Goal: Information Seeking & Learning: Learn about a topic

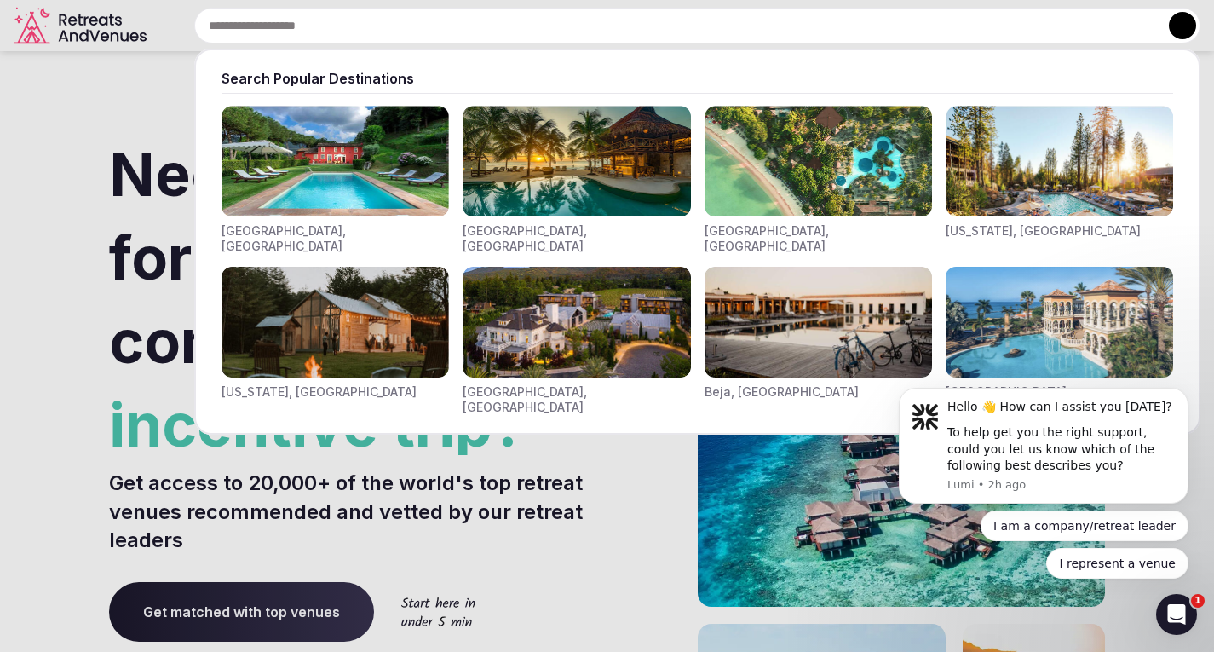
click at [481, 30] on input "text" at bounding box center [697, 26] width 1006 height 36
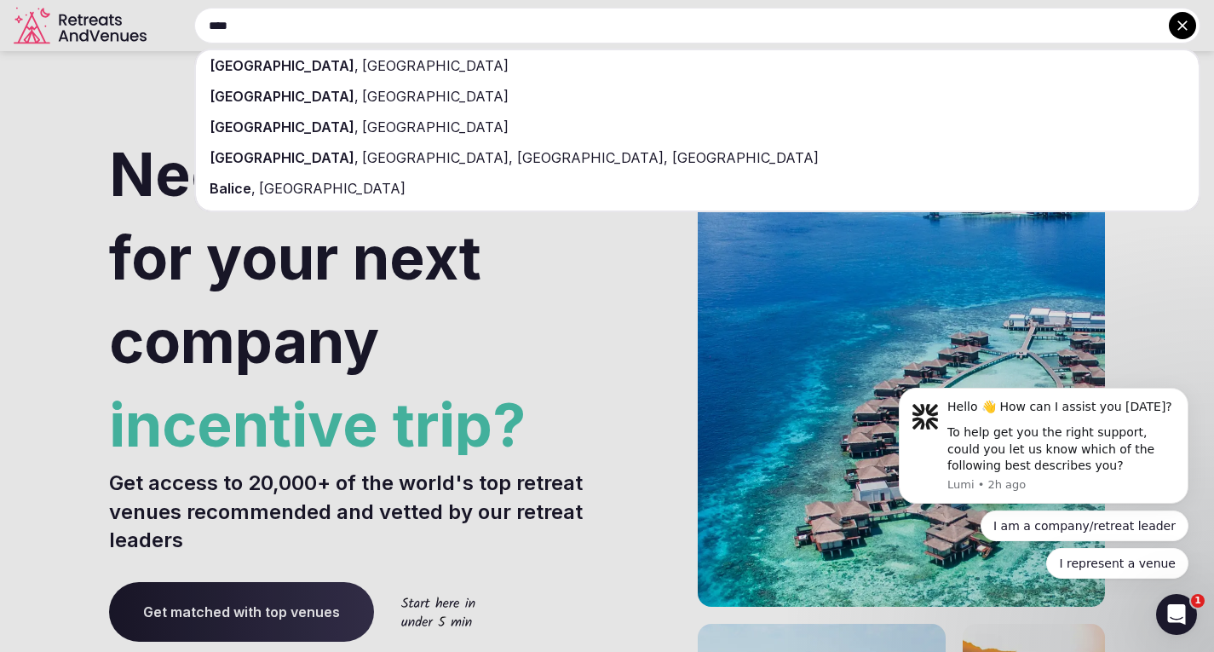
type input "****"
click at [318, 57] on div "[GEOGRAPHIC_DATA] , [GEOGRAPHIC_DATA]" at bounding box center [697, 65] width 1003 height 31
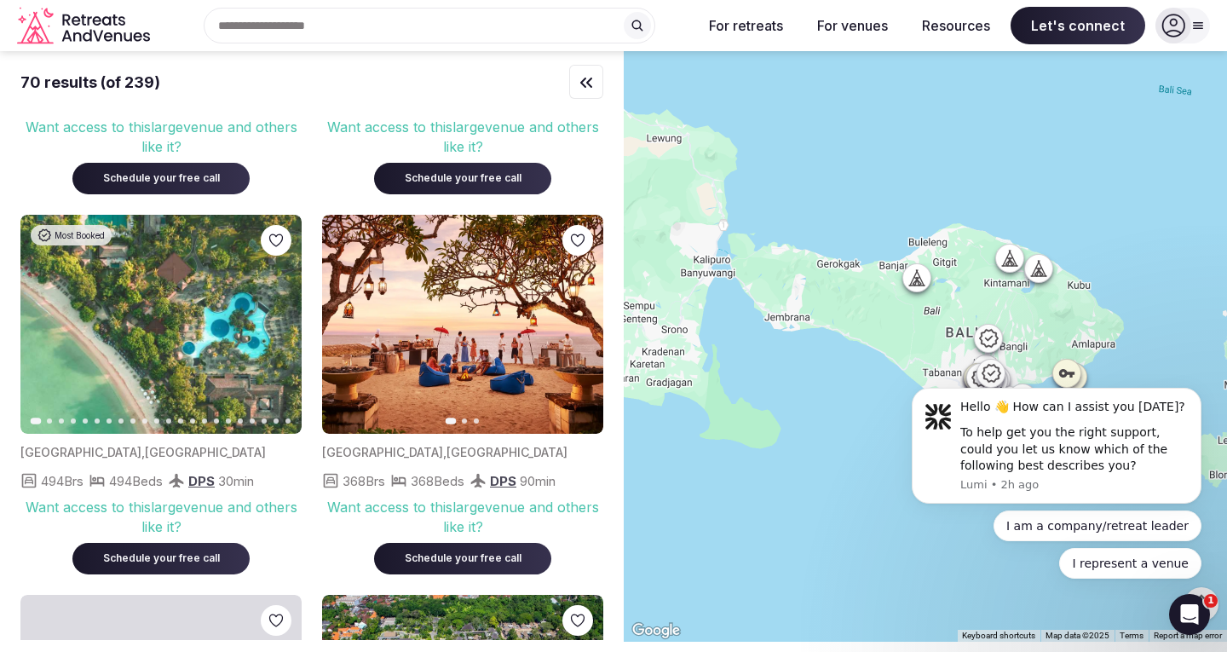
scroll to position [6902, 0]
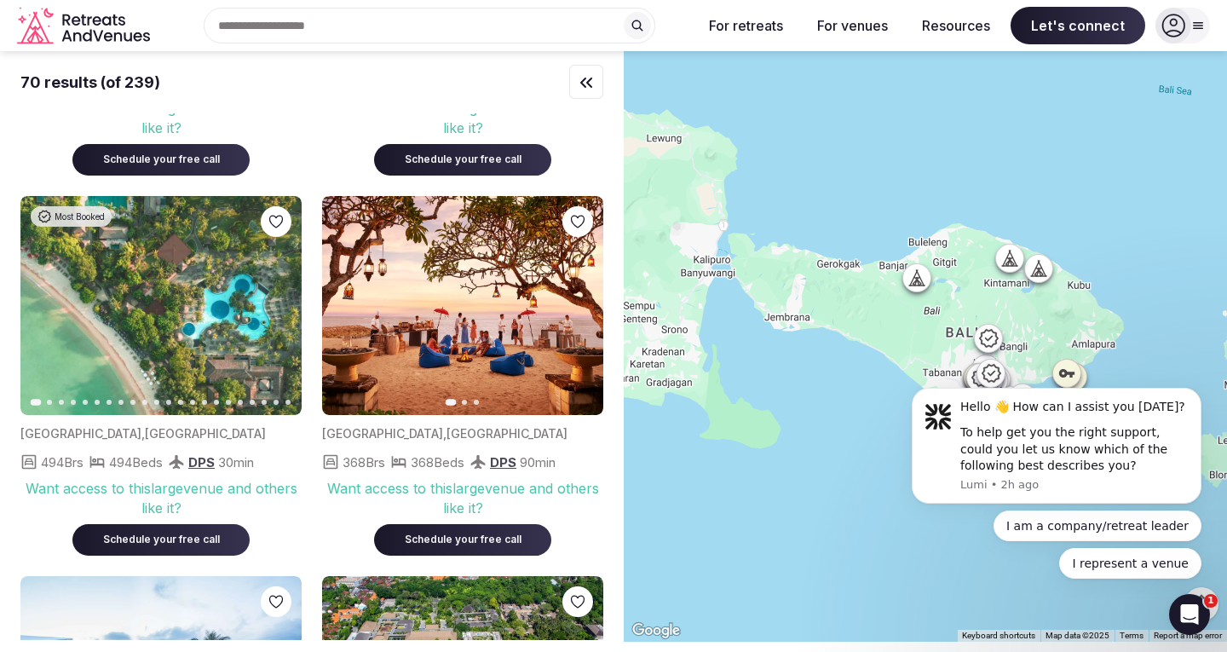
click at [574, 298] on icon "button" at bounding box center [580, 305] width 14 height 14
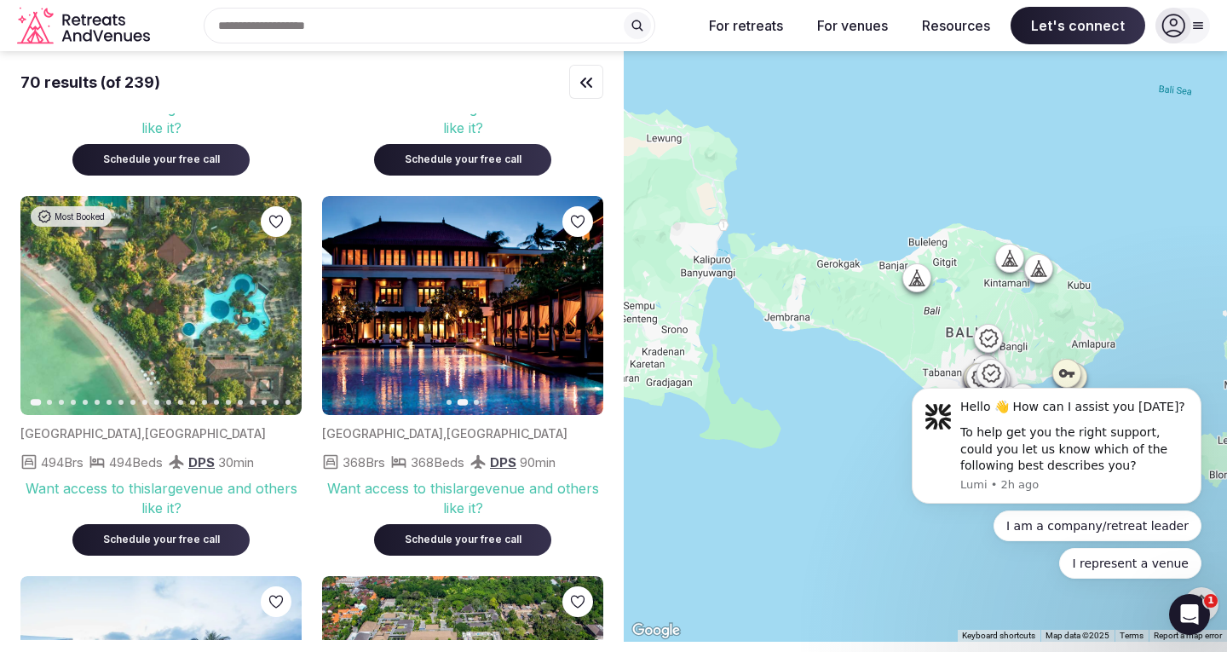
click at [574, 298] on icon "button" at bounding box center [580, 305] width 14 height 14
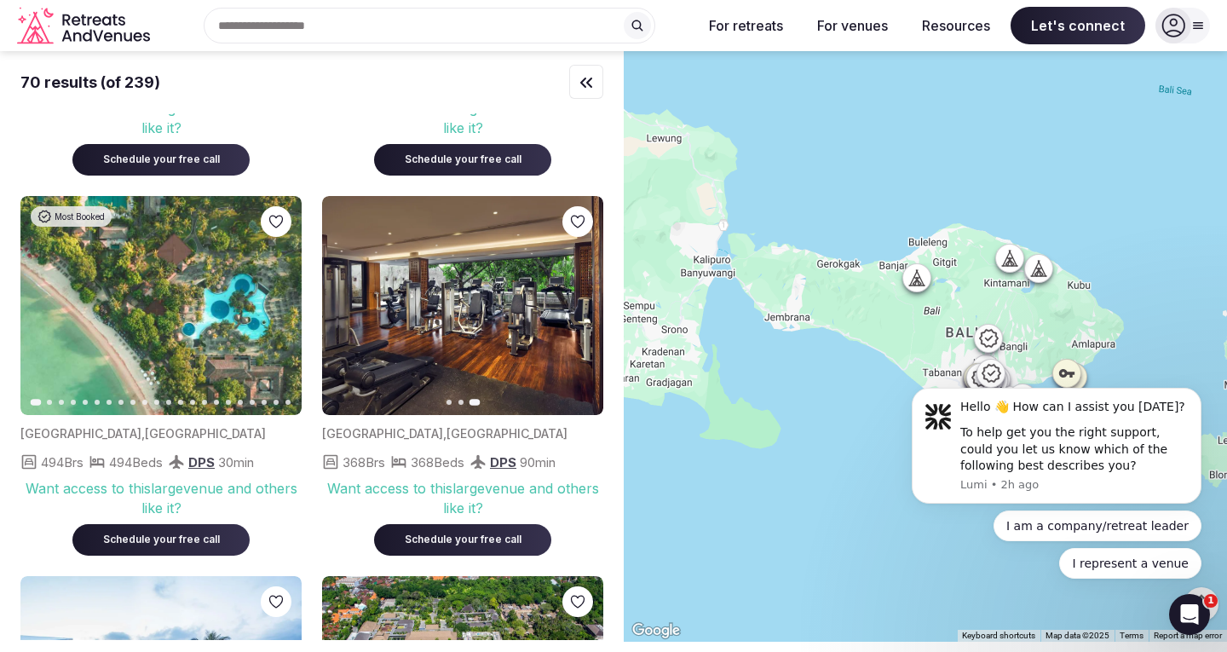
scroll to position [6987, 0]
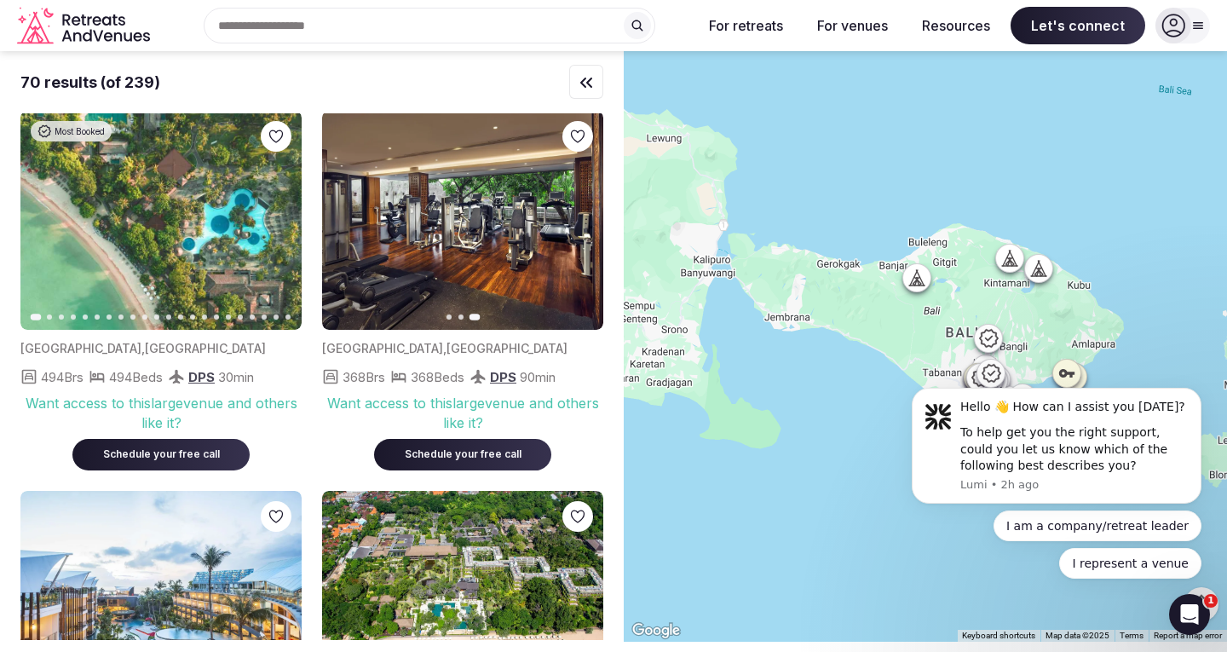
click at [347, 213] on icon "button" at bounding box center [346, 220] width 14 height 14
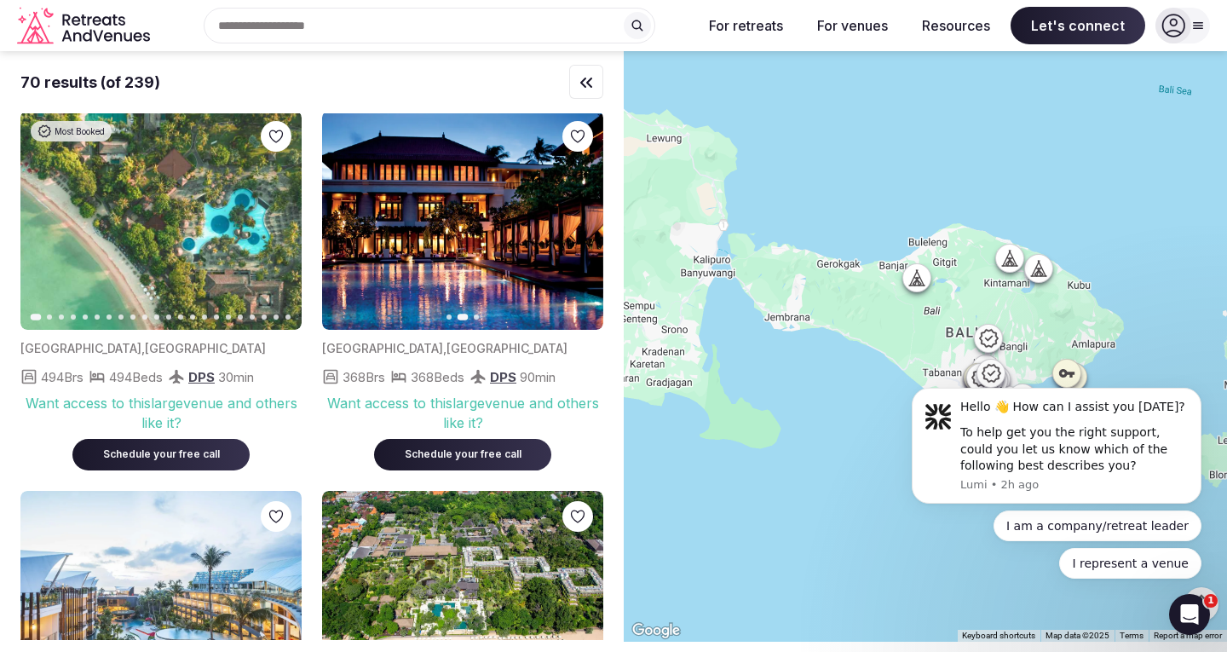
click at [347, 213] on icon "button" at bounding box center [346, 220] width 14 height 14
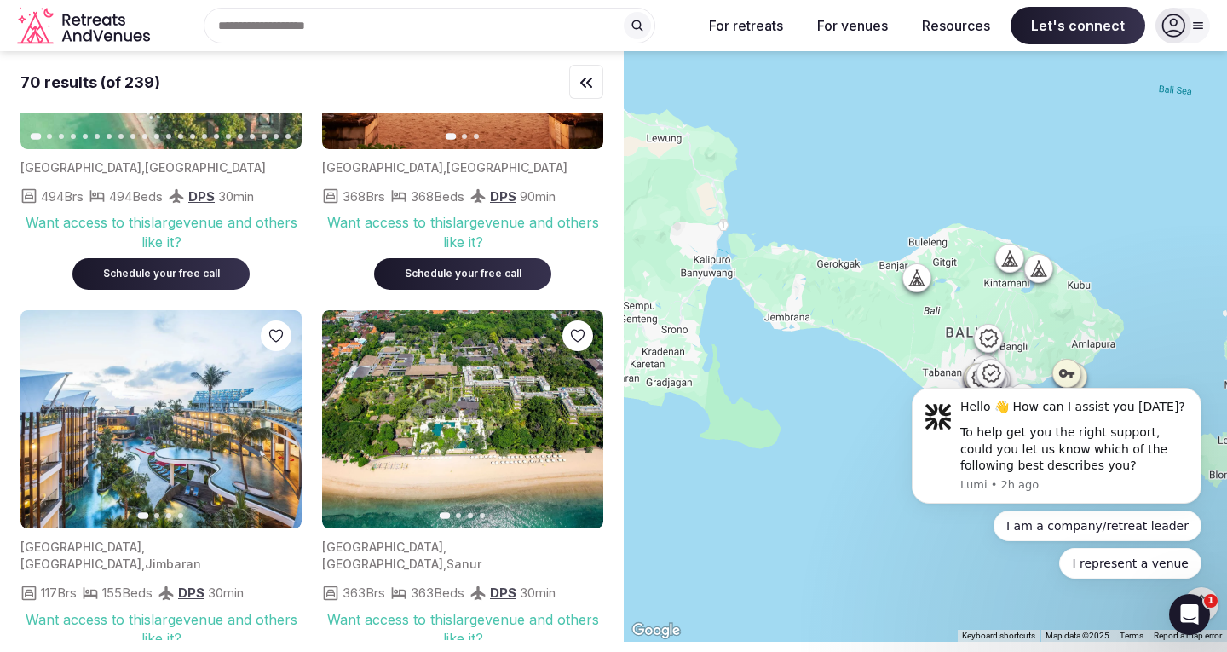
scroll to position [7157, 0]
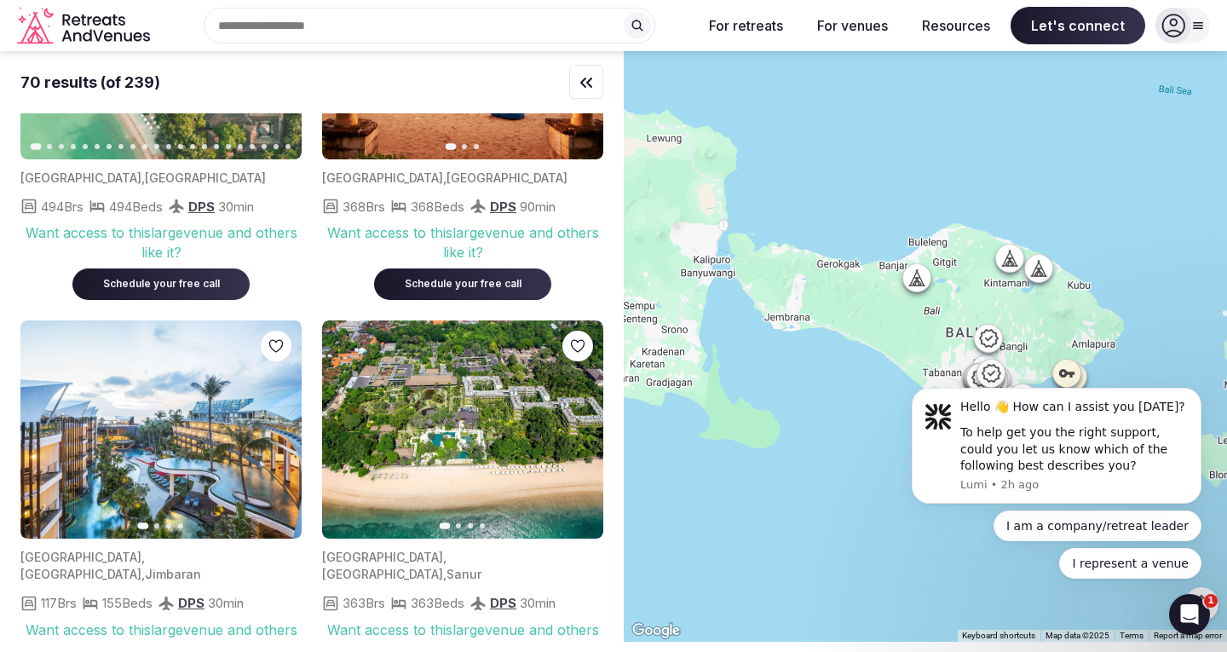
click at [579, 423] on icon "button" at bounding box center [580, 430] width 14 height 14
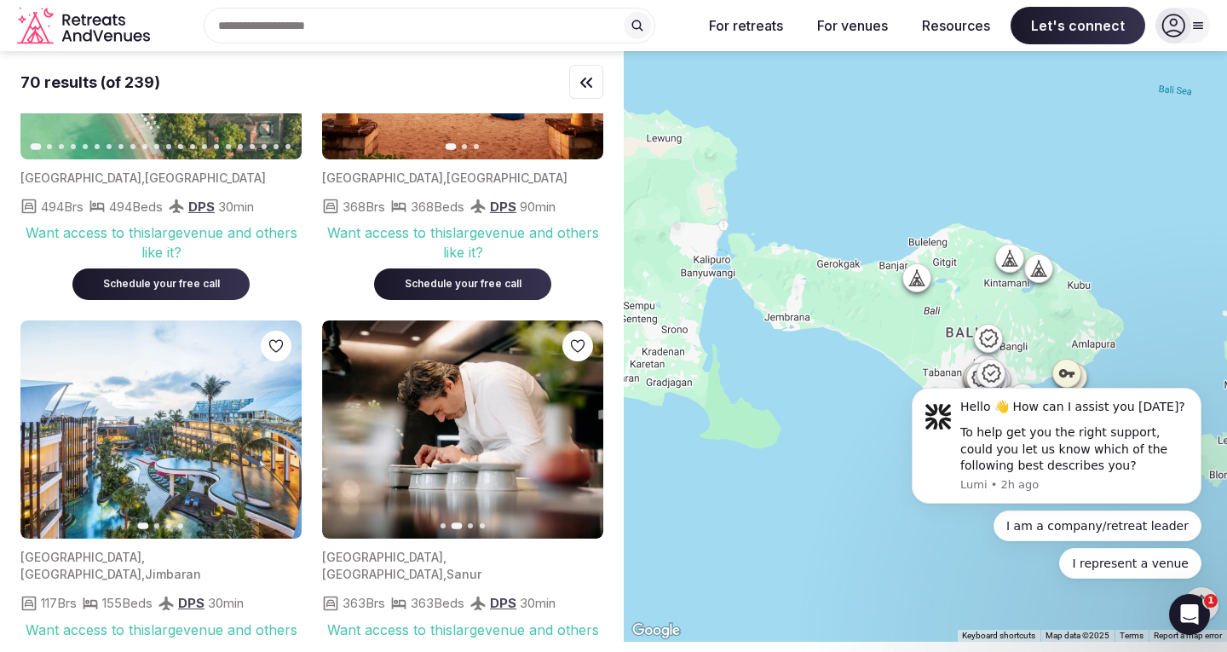
click at [579, 423] on icon "button" at bounding box center [580, 430] width 14 height 14
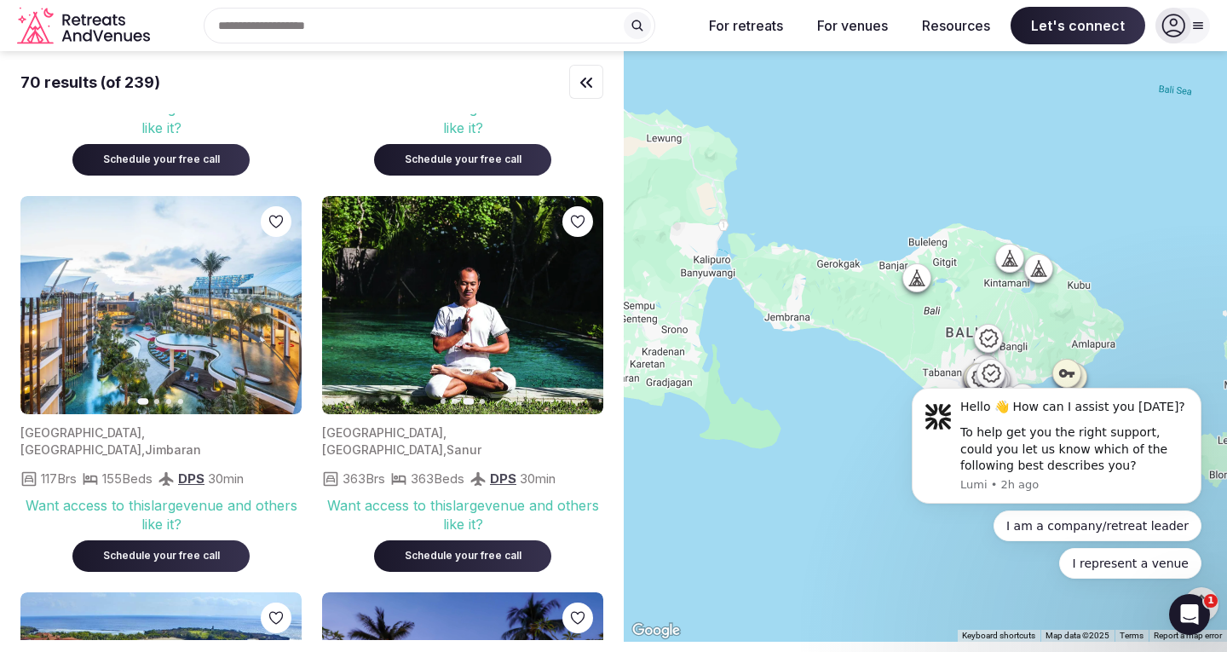
scroll to position [7328, 0]
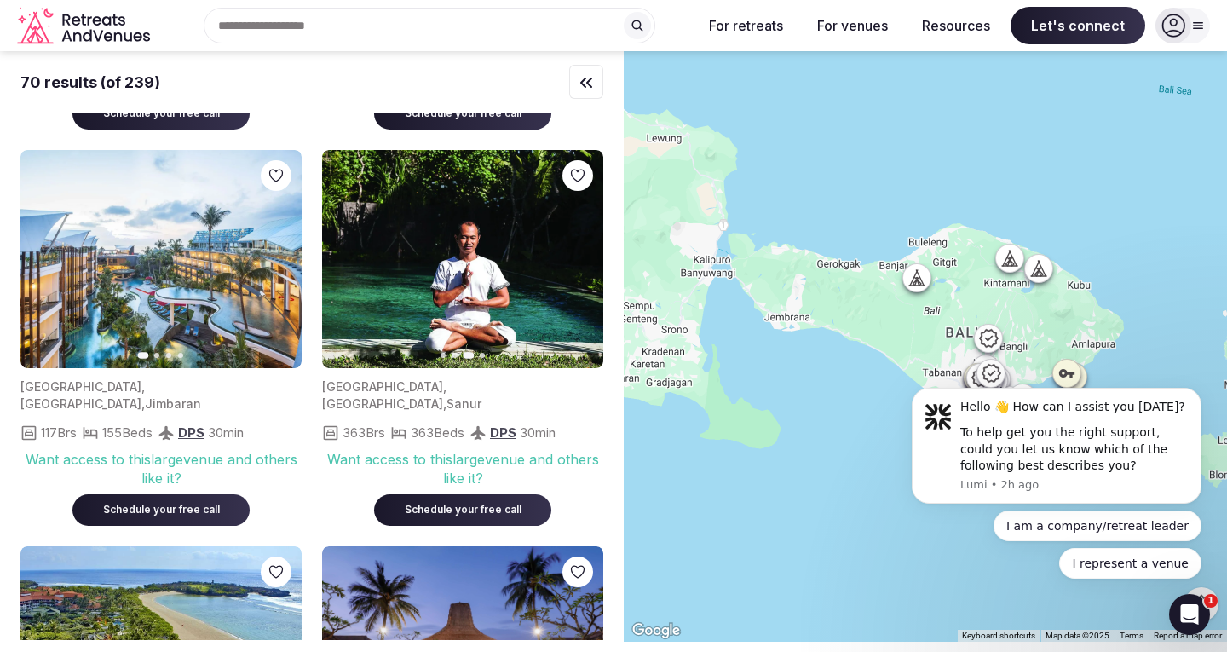
click at [575, 245] on button "Next slide" at bounding box center [579, 258] width 27 height 27
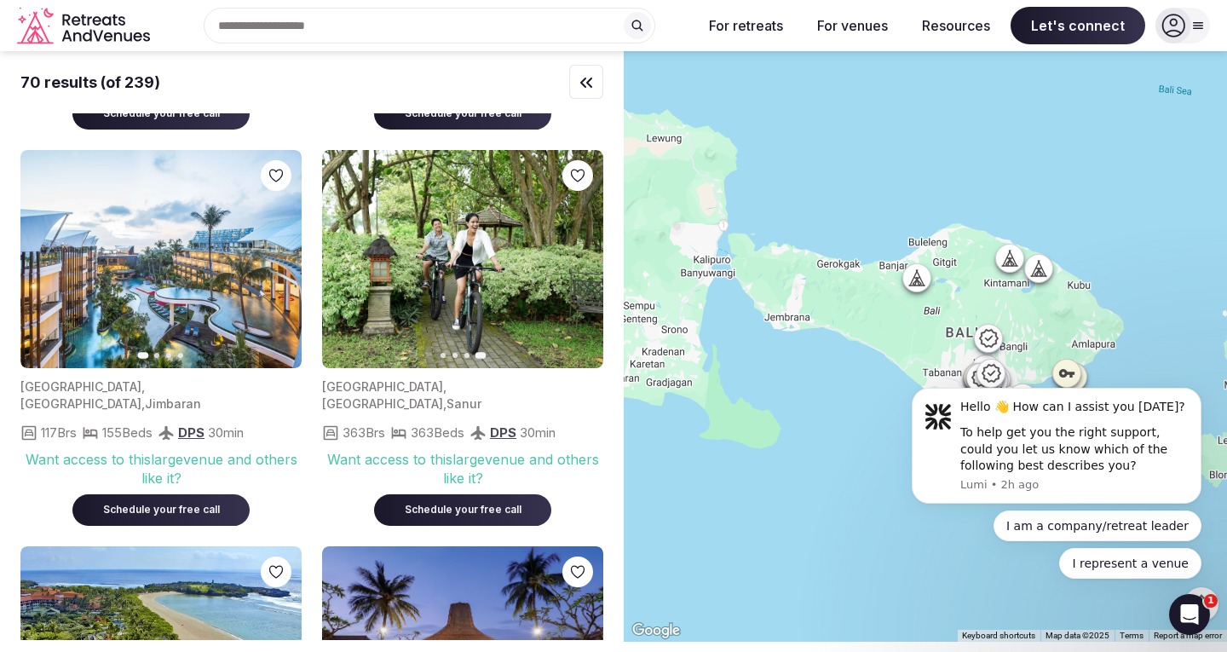
click at [350, 252] on icon "button" at bounding box center [346, 259] width 14 height 14
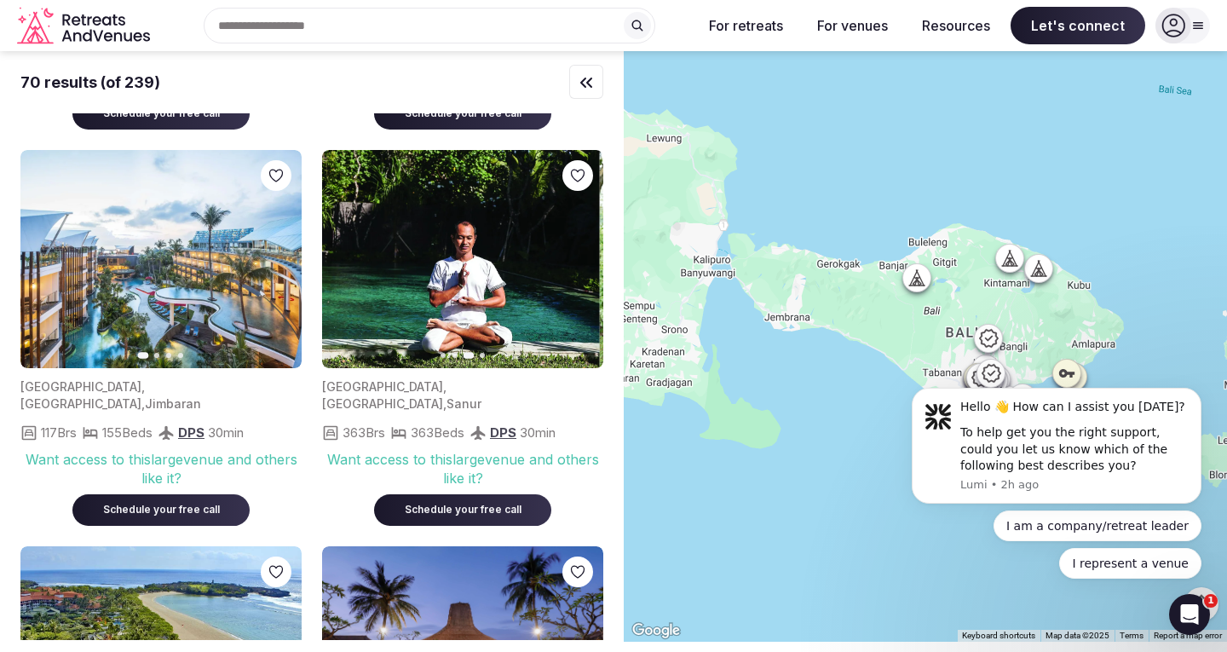
click at [350, 252] on icon "button" at bounding box center [346, 259] width 14 height 14
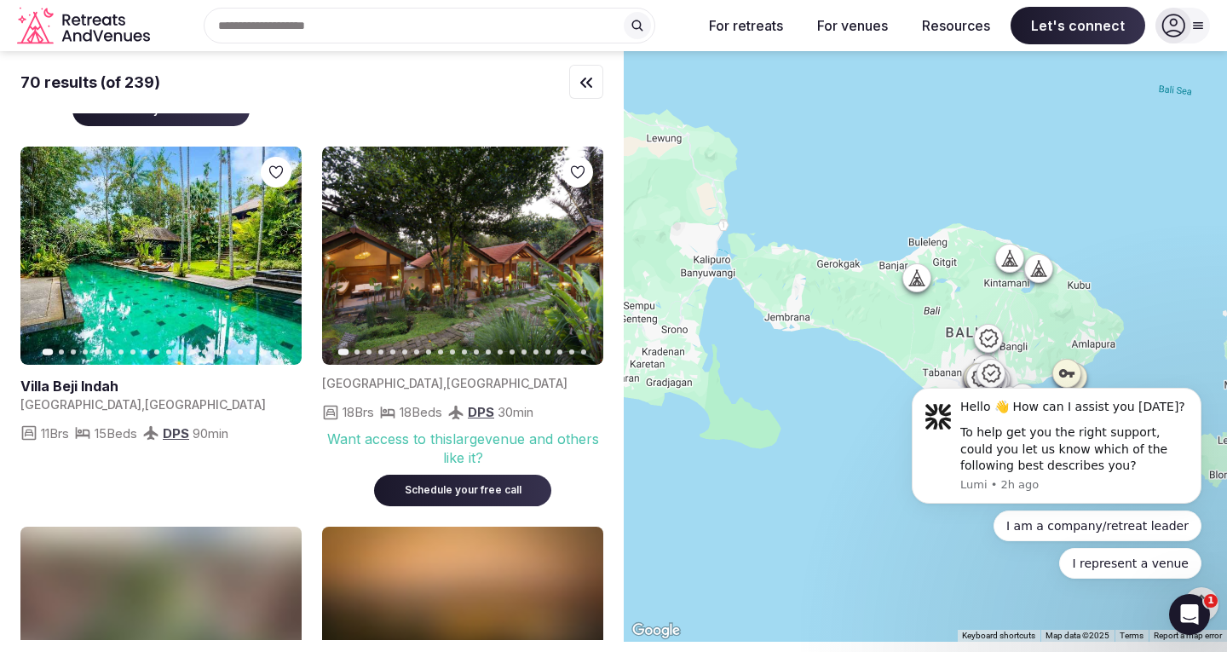
scroll to position [9287, 0]
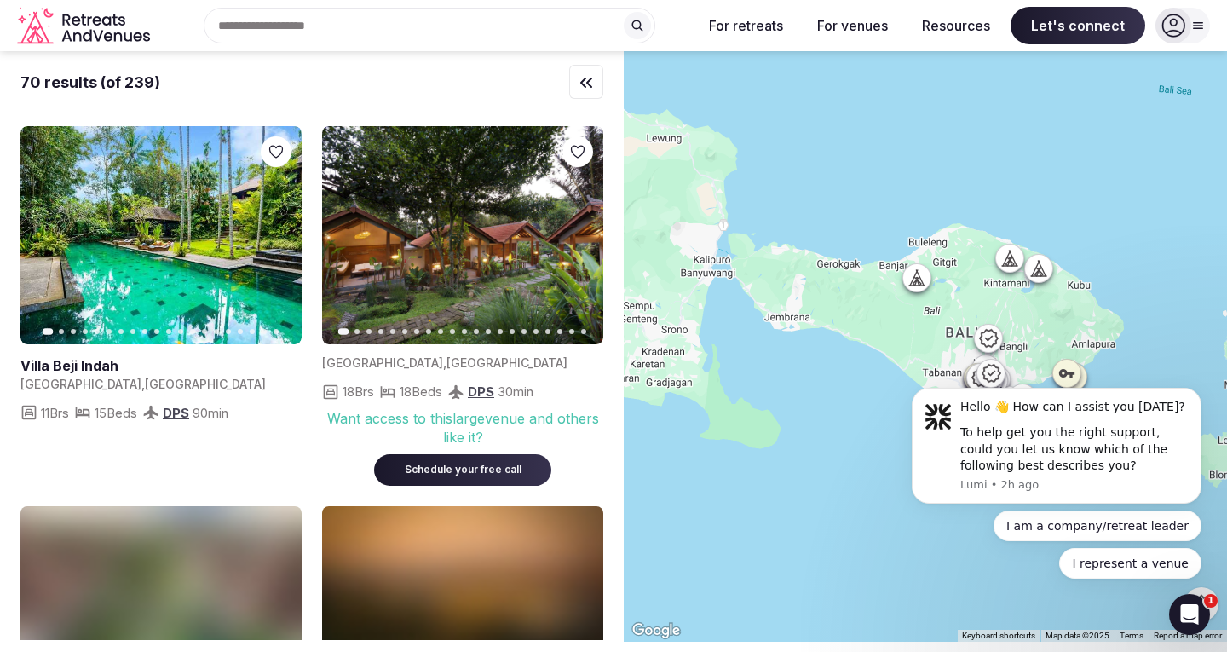
click at [569, 222] on button "Next slide" at bounding box center [579, 235] width 27 height 27
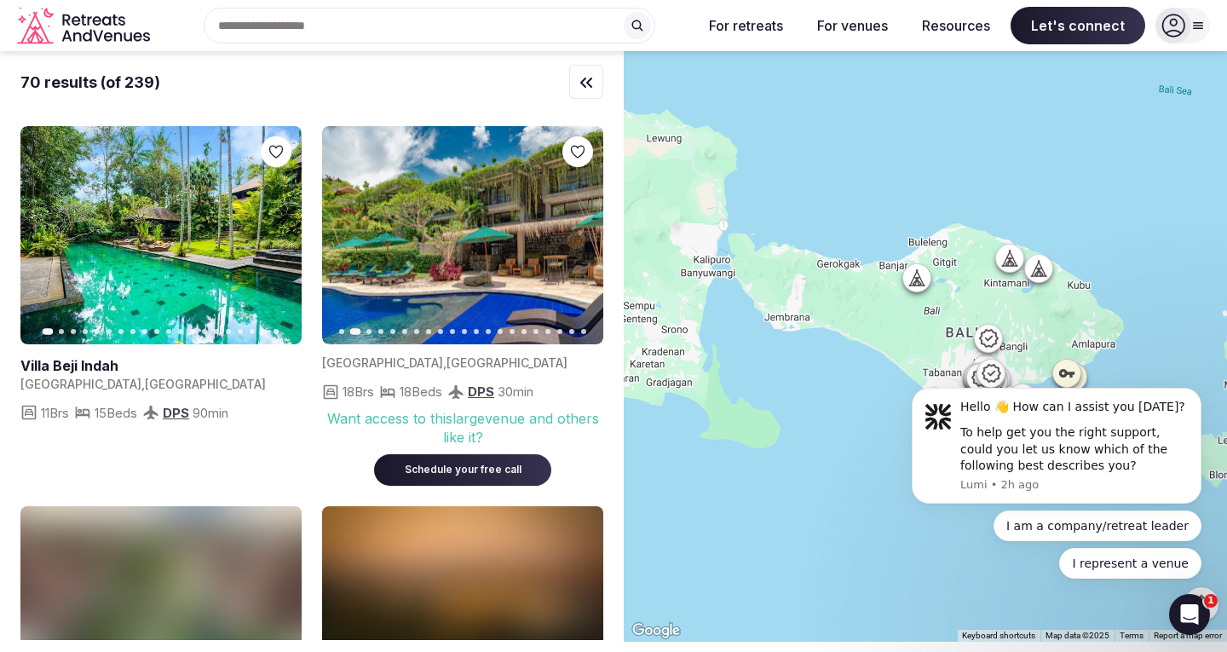
click at [575, 228] on icon "button" at bounding box center [580, 235] width 14 height 14
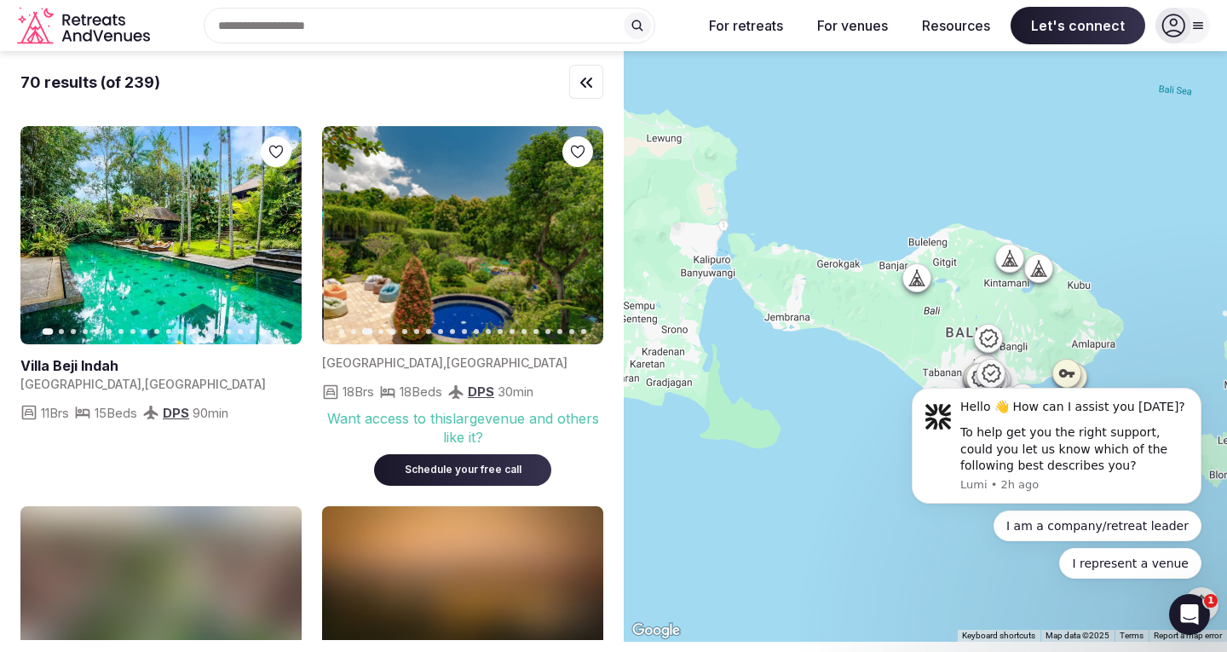
click at [575, 228] on icon "button" at bounding box center [580, 235] width 14 height 14
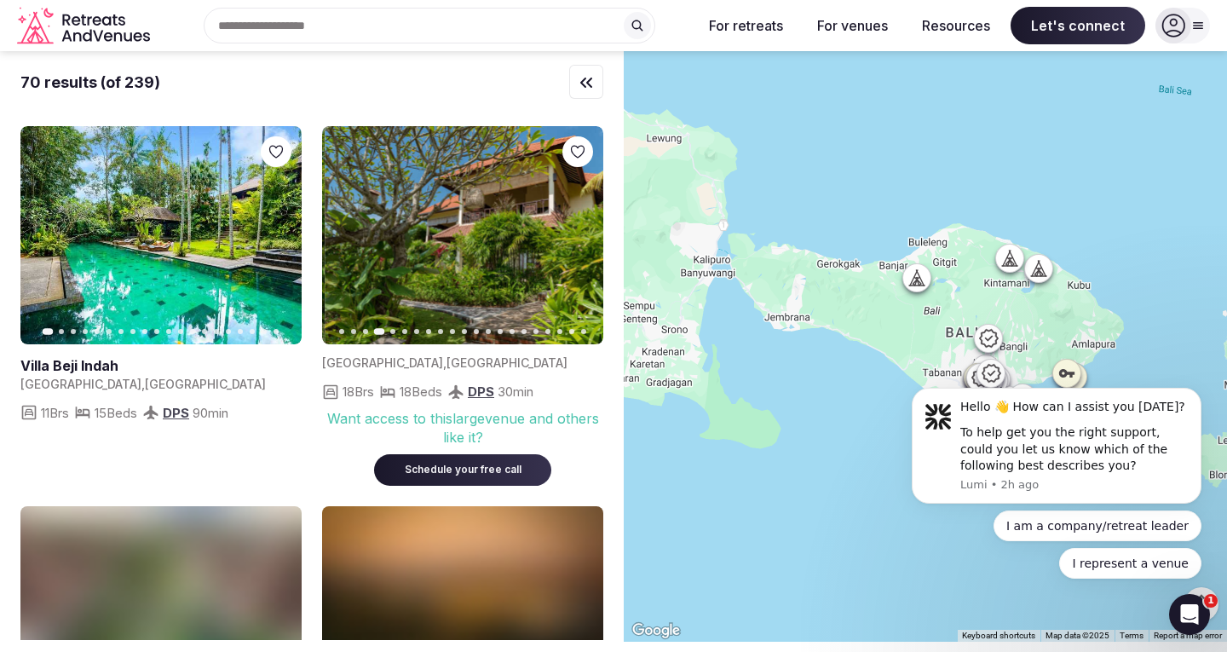
click at [575, 228] on icon "button" at bounding box center [580, 235] width 14 height 14
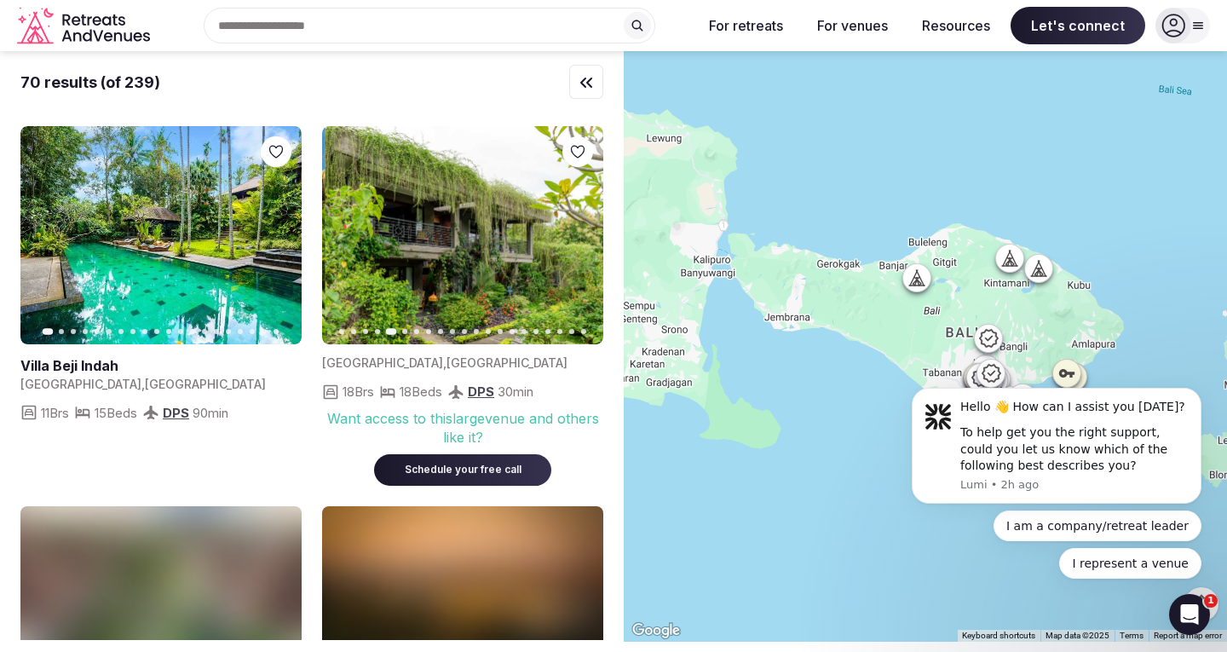
click at [575, 228] on icon "button" at bounding box center [580, 235] width 14 height 14
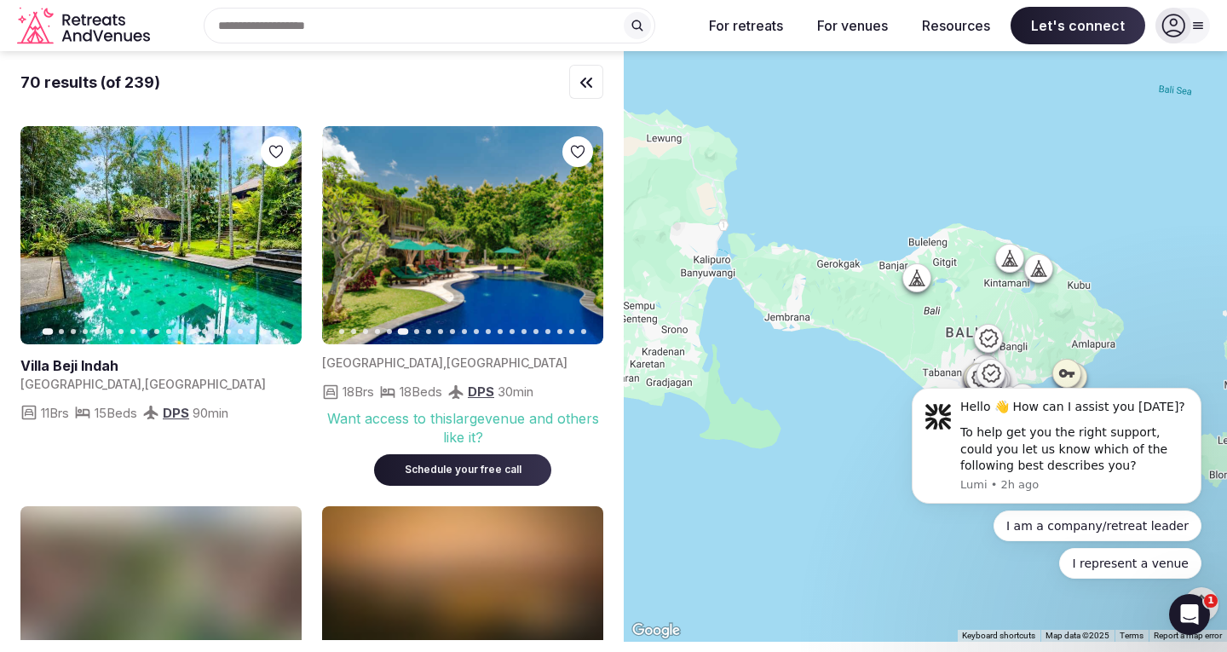
click at [575, 228] on icon "button" at bounding box center [580, 235] width 14 height 14
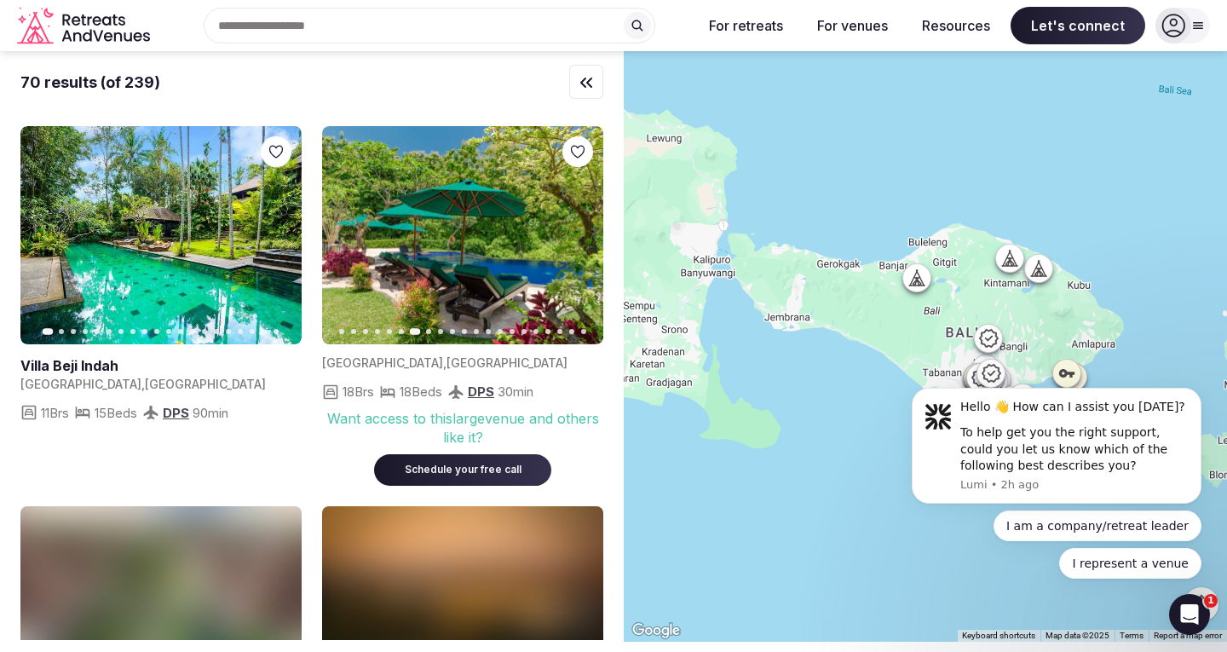
click at [575, 228] on icon "button" at bounding box center [580, 235] width 14 height 14
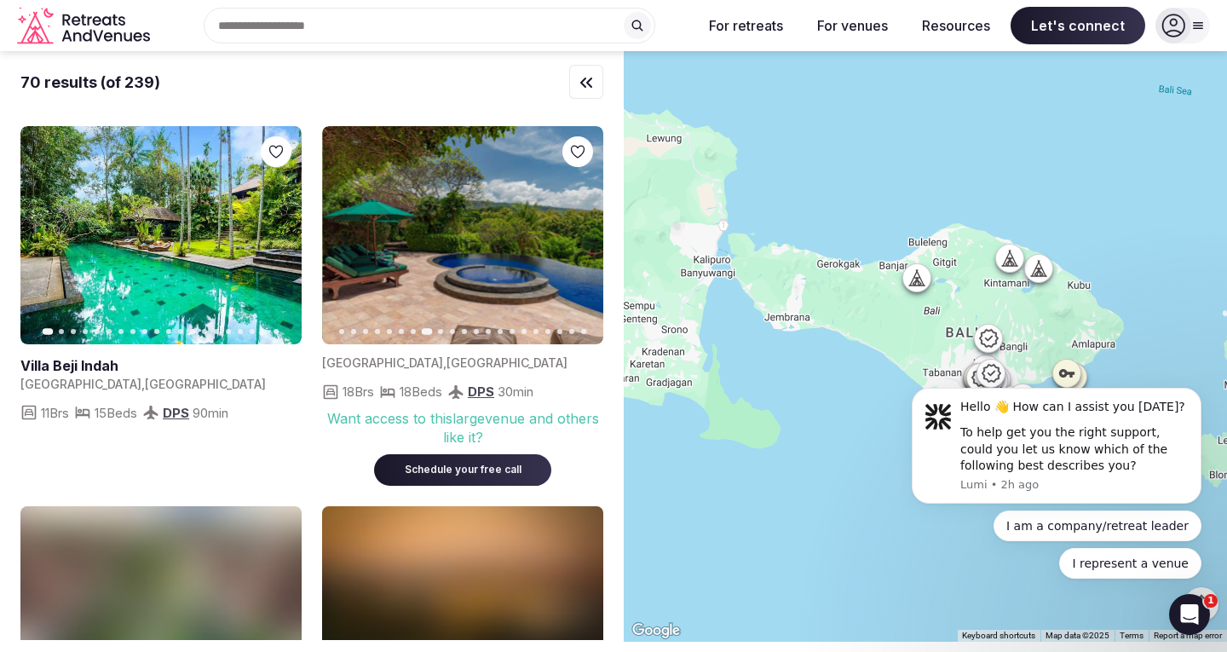
click at [575, 228] on icon "button" at bounding box center [580, 235] width 14 height 14
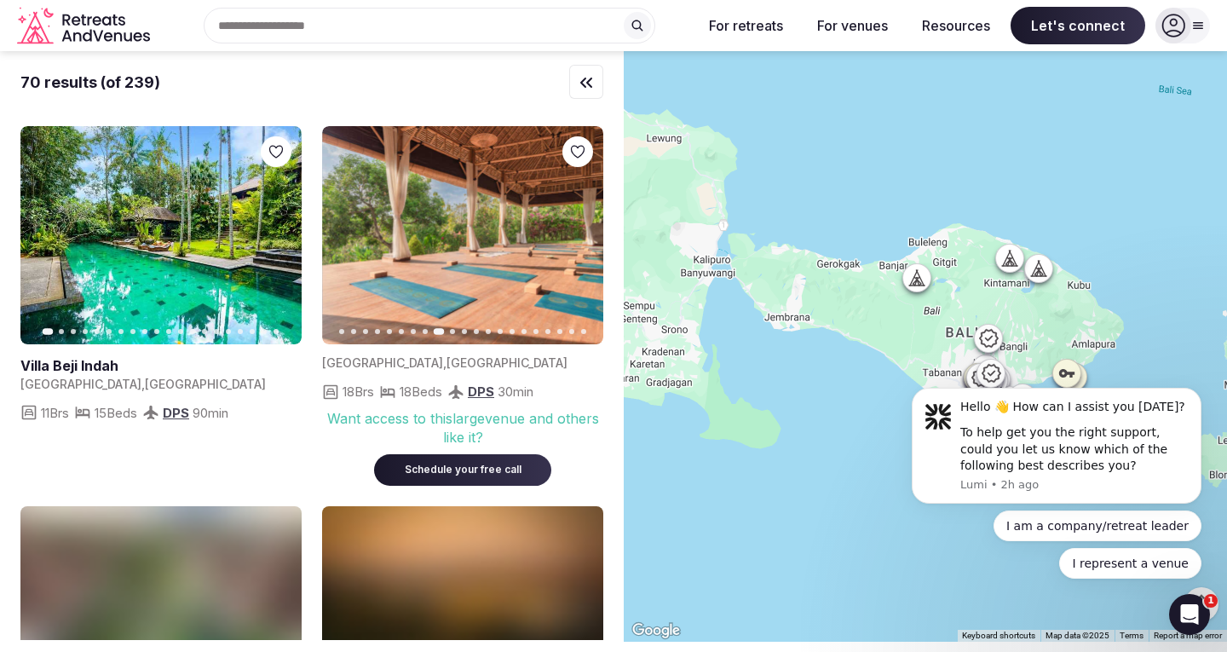
click at [575, 228] on icon "button" at bounding box center [580, 235] width 14 height 14
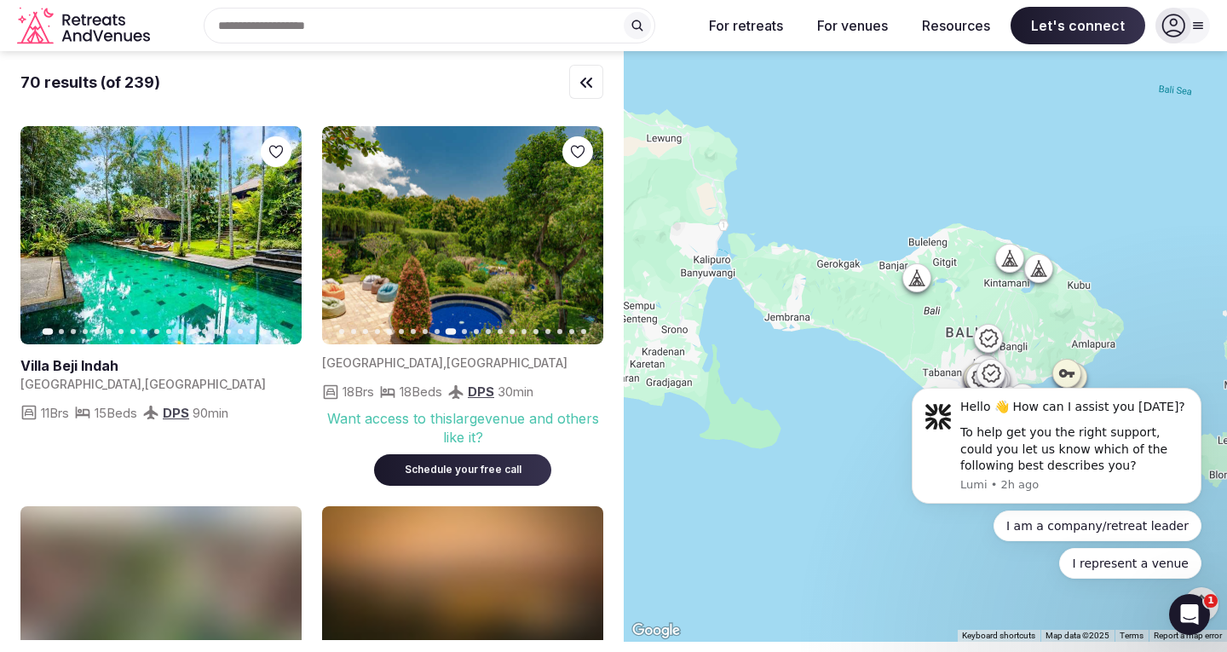
click at [575, 228] on icon "button" at bounding box center [580, 235] width 14 height 14
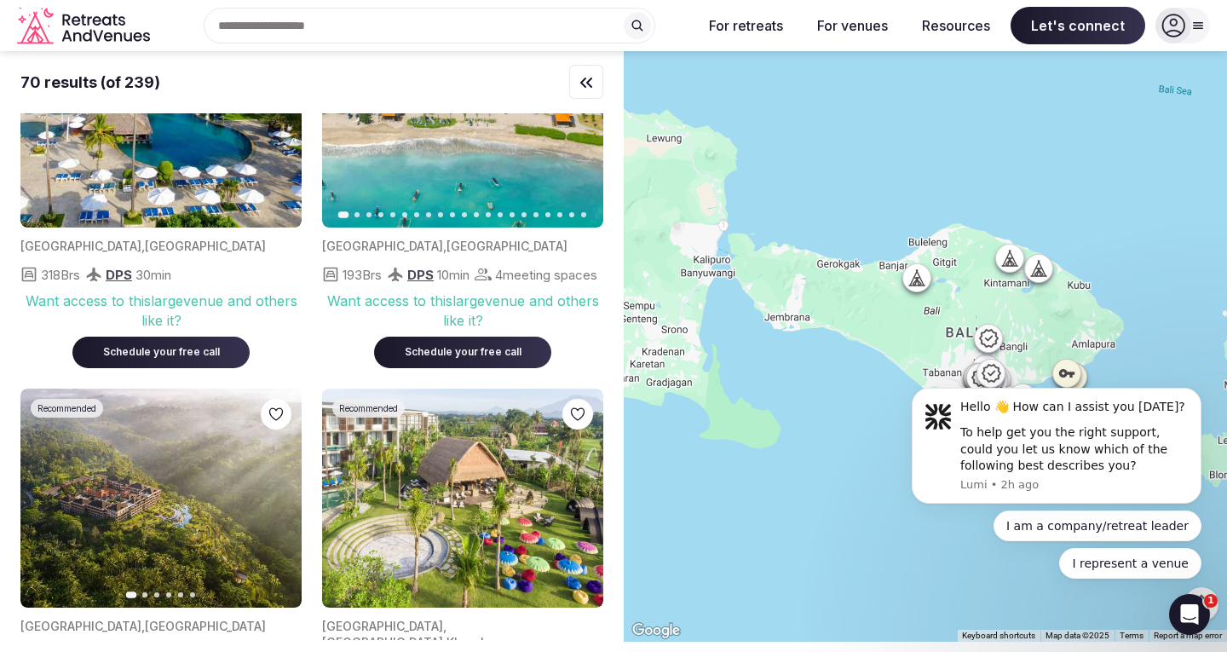
scroll to position [0, 0]
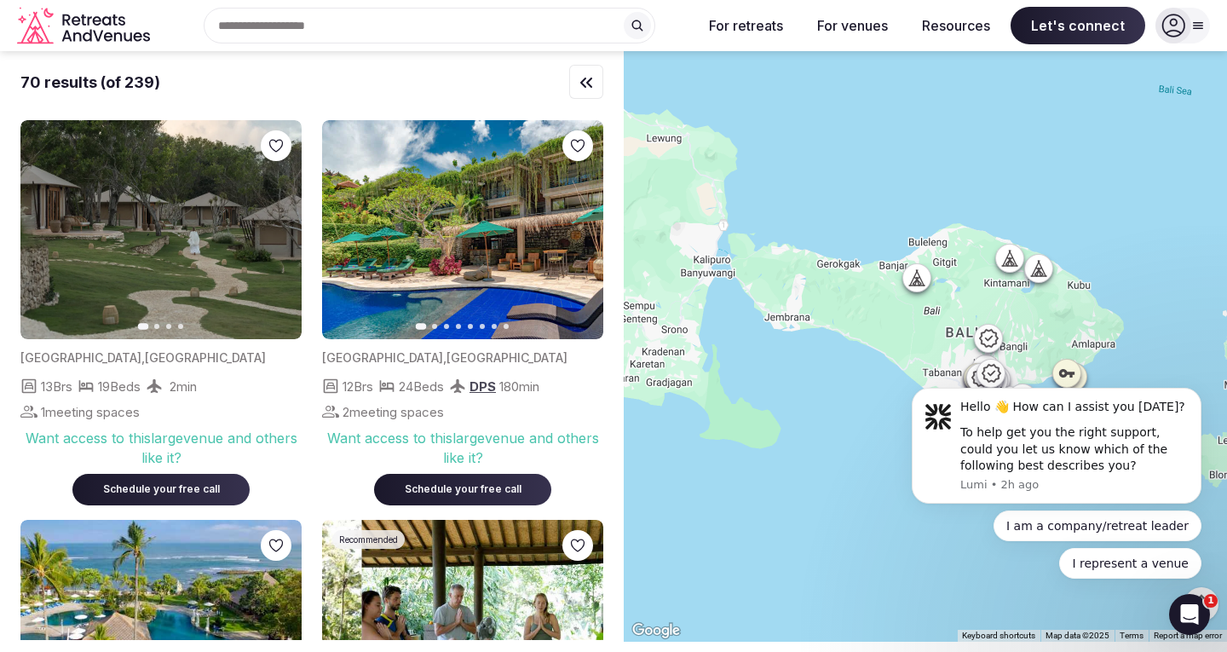
scroll to position [256, 0]
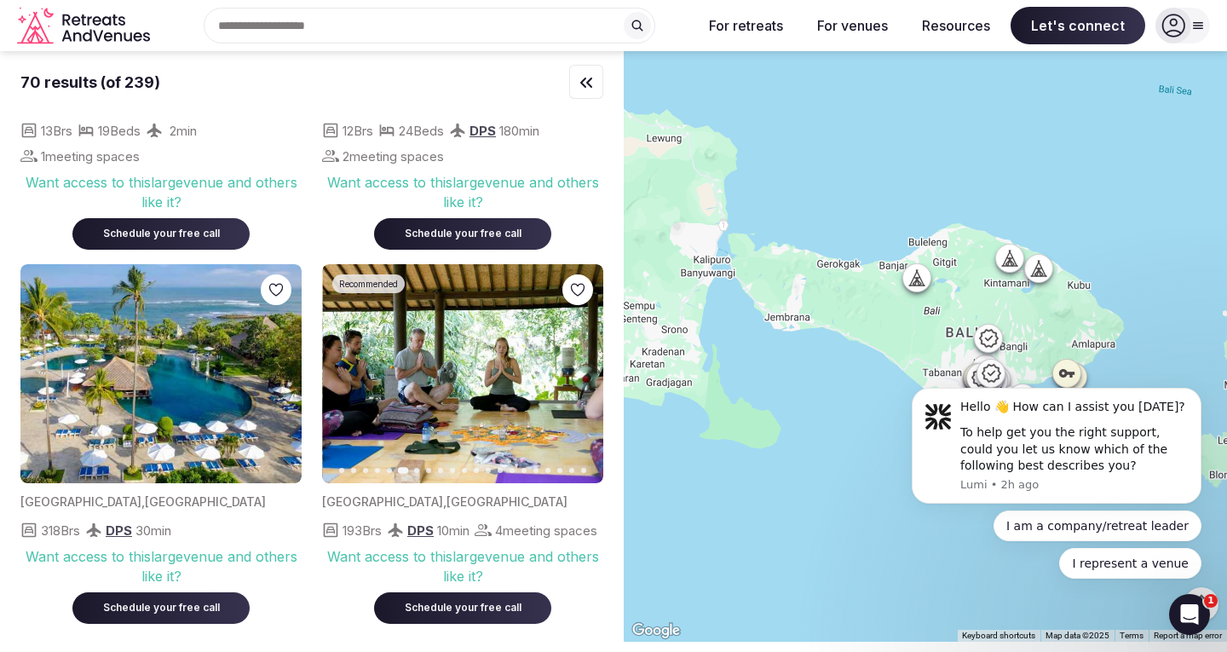
click at [583, 373] on icon "button" at bounding box center [580, 373] width 7 height 12
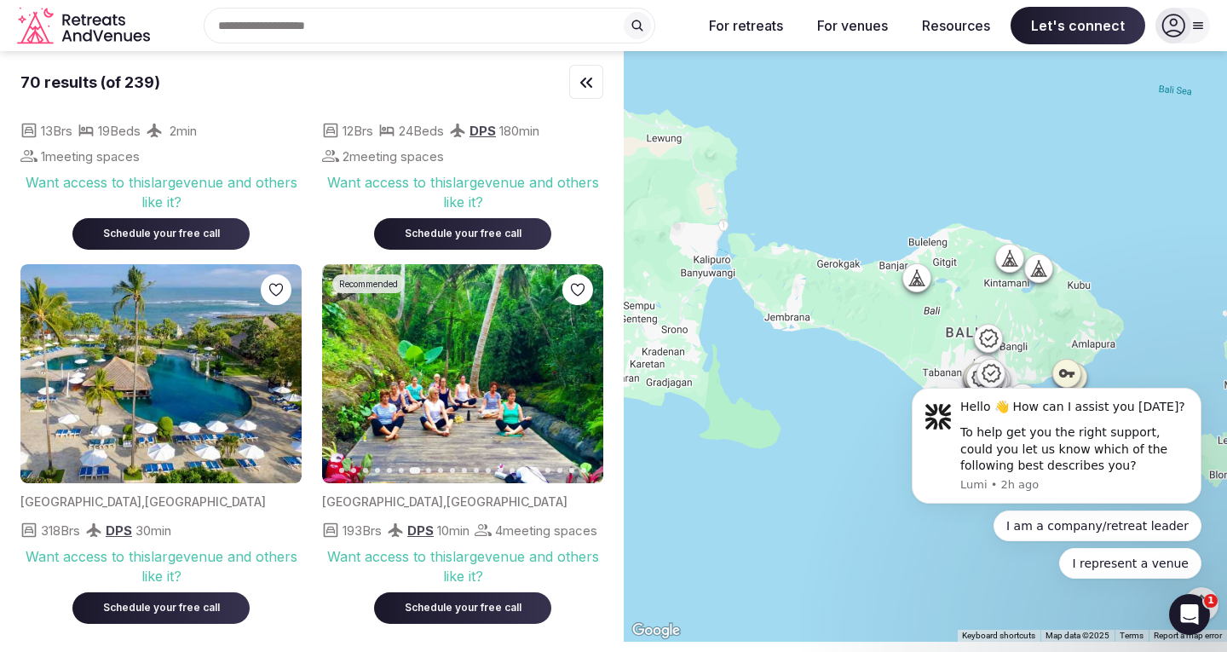
click at [583, 366] on button "Next slide" at bounding box center [579, 373] width 27 height 27
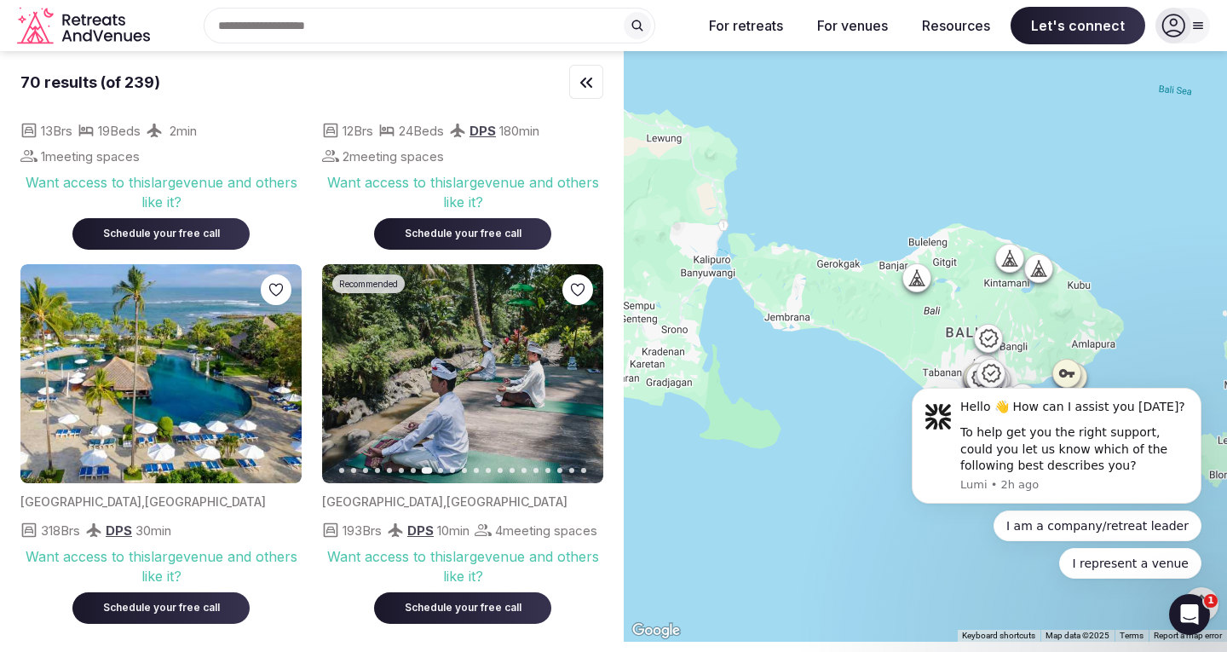
click at [579, 371] on icon "button" at bounding box center [580, 374] width 14 height 14
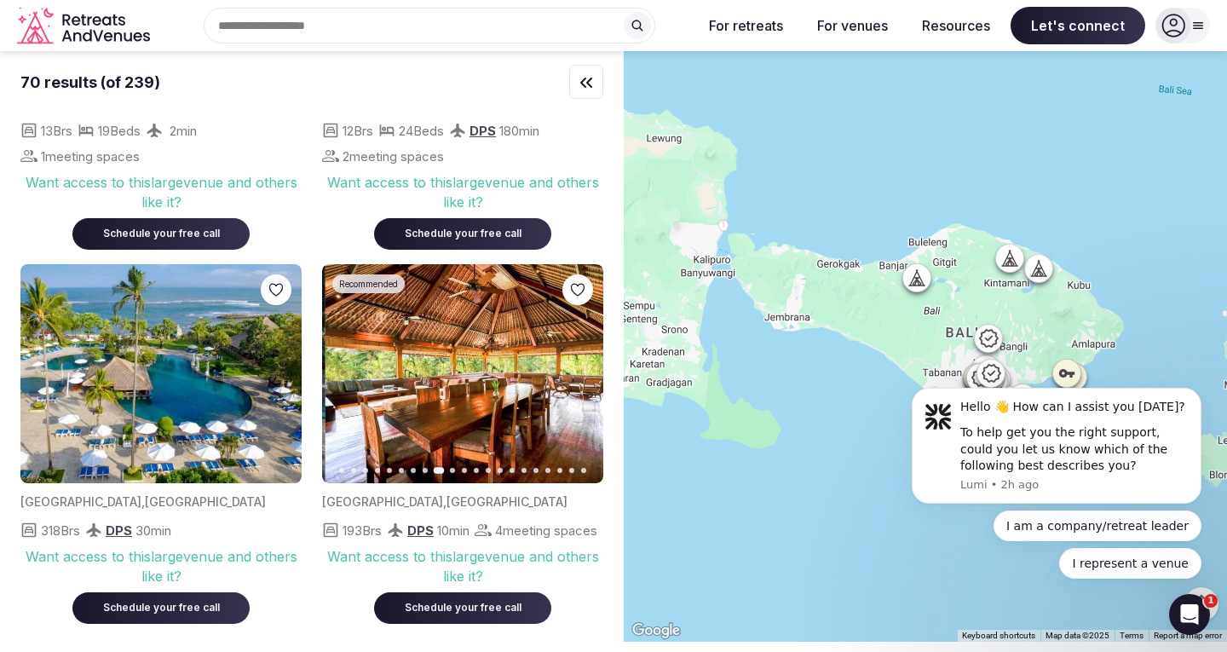
click at [579, 371] on icon "button" at bounding box center [580, 373] width 7 height 12
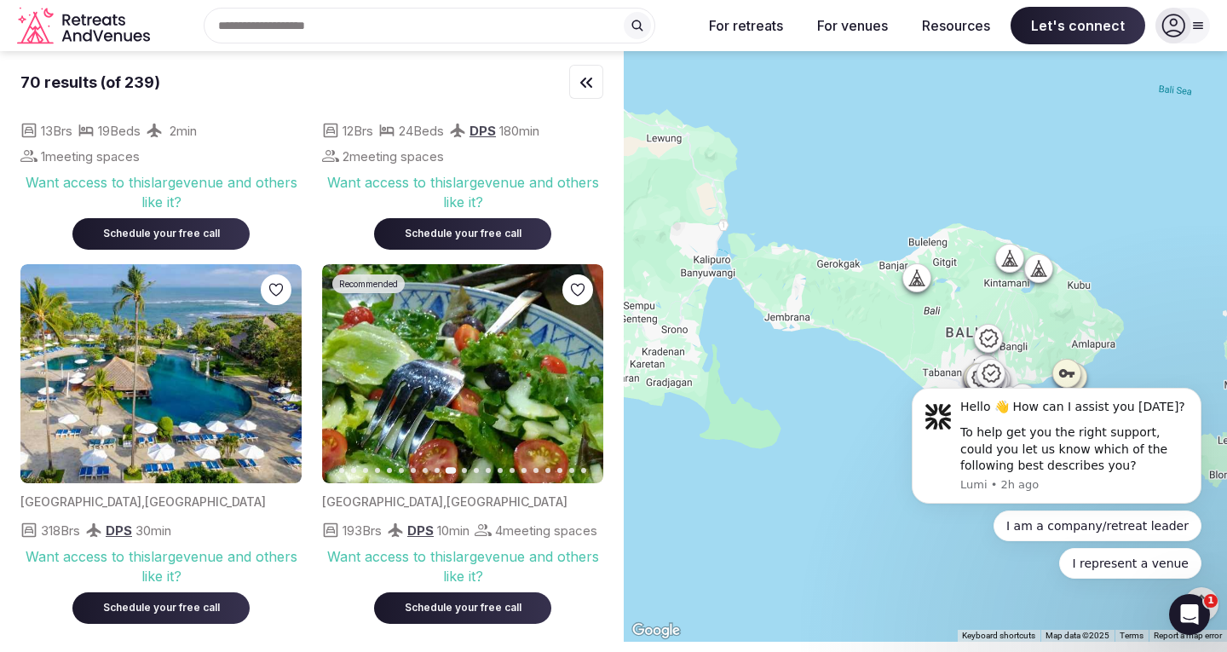
click at [579, 368] on icon "button" at bounding box center [580, 374] width 14 height 14
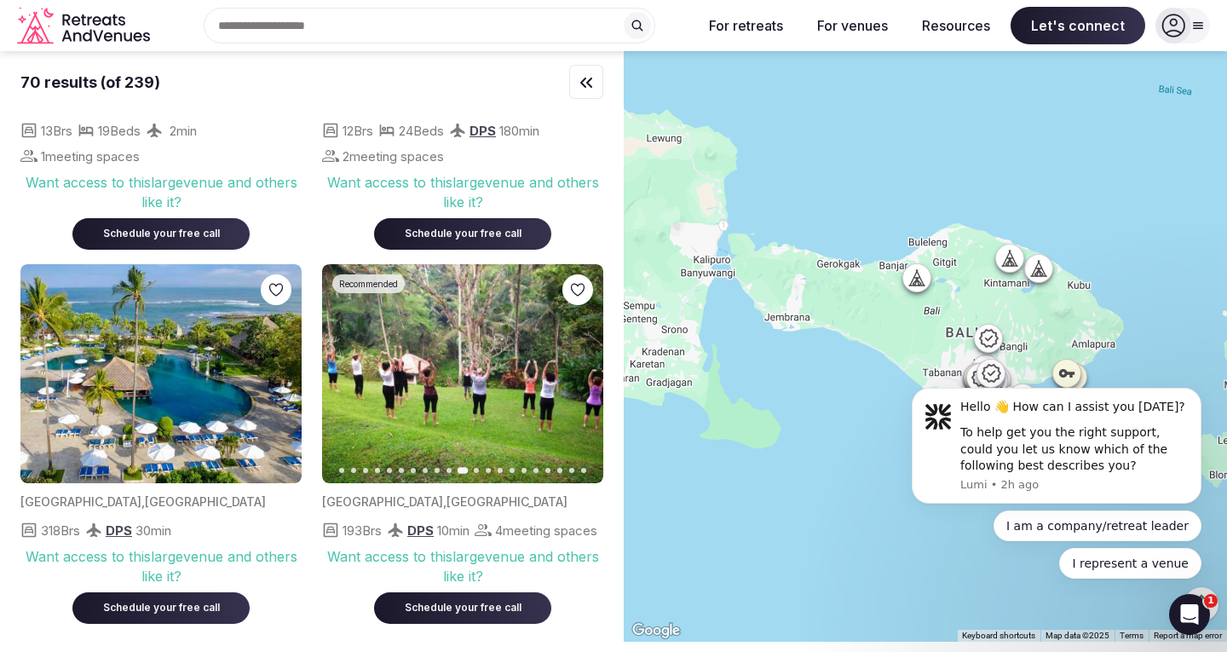
click at [575, 364] on button "Next slide" at bounding box center [579, 373] width 27 height 27
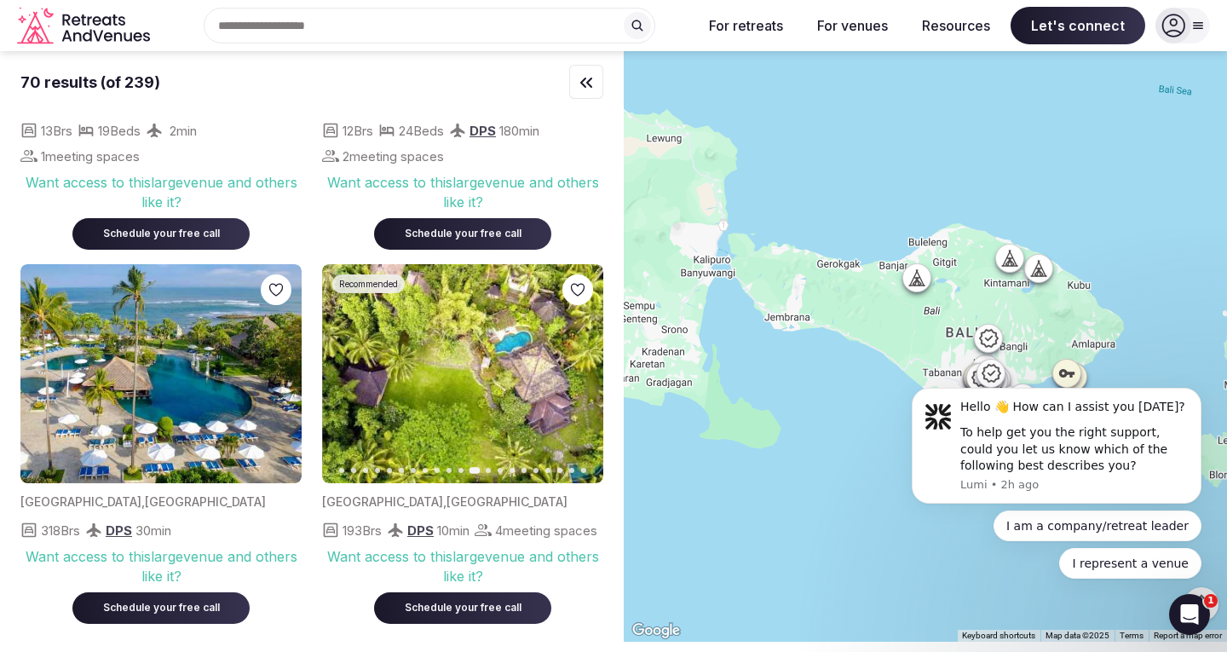
click at [573, 368] on icon "button" at bounding box center [580, 374] width 14 height 14
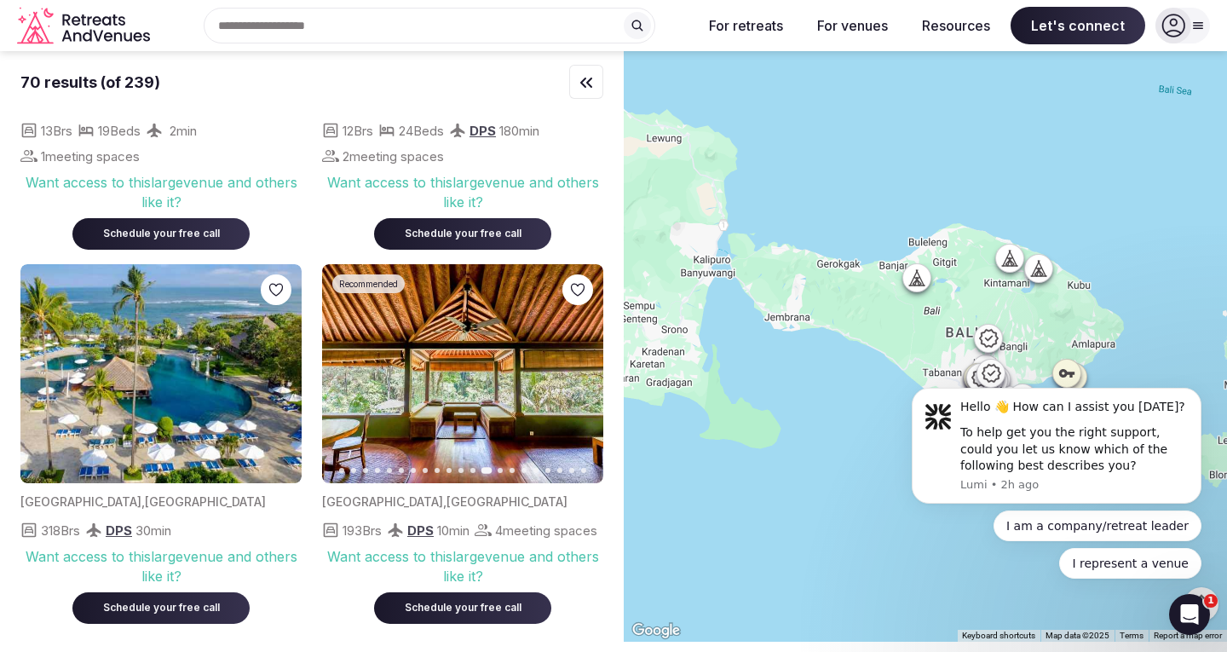
drag, startPoint x: 573, startPoint y: 368, endPoint x: 573, endPoint y: 379, distance: 11.1
click at [573, 379] on icon "button" at bounding box center [580, 374] width 14 height 14
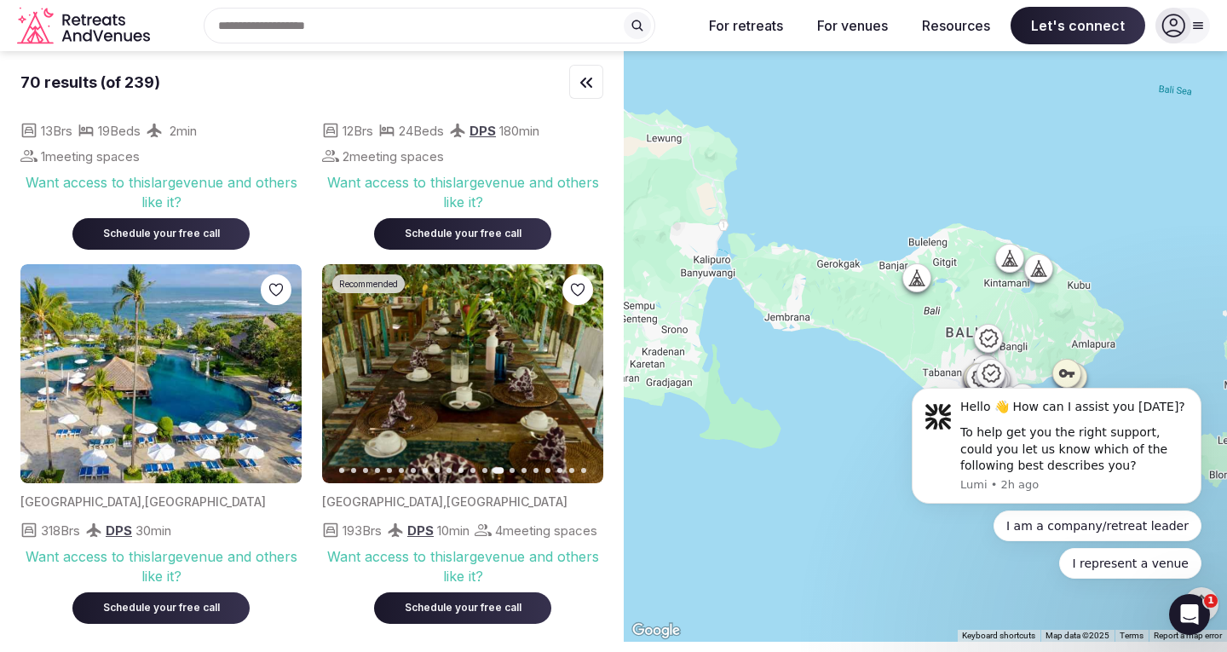
click at [572, 371] on button "Next slide" at bounding box center [579, 373] width 27 height 27
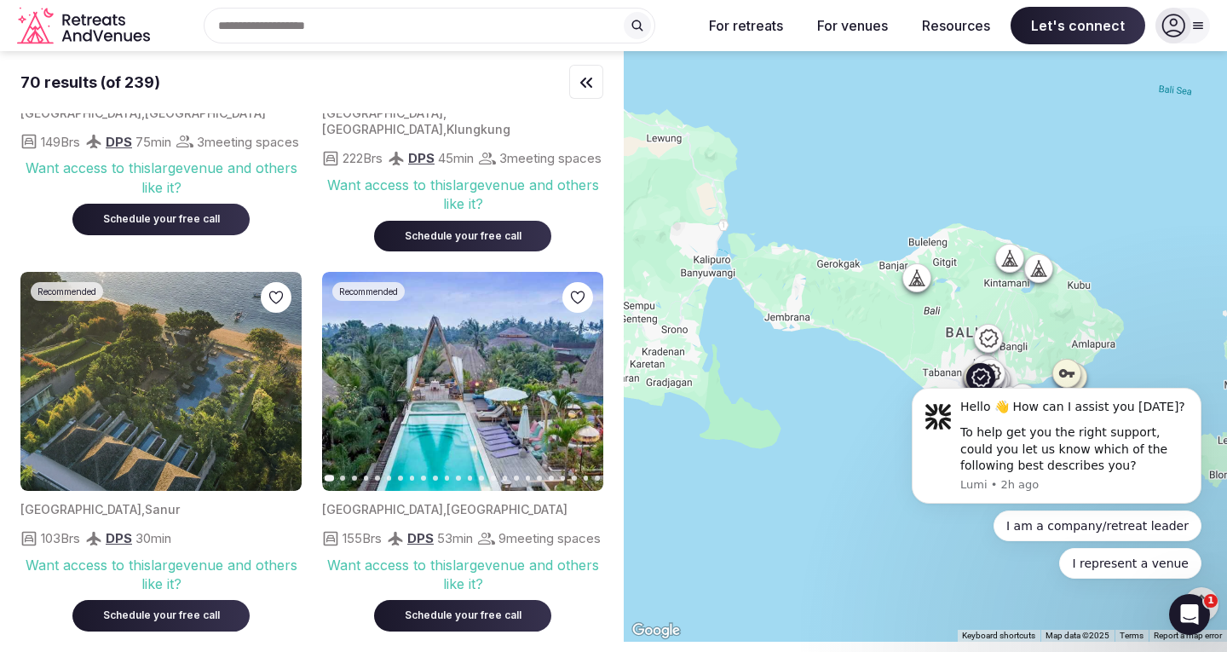
scroll to position [1108, 0]
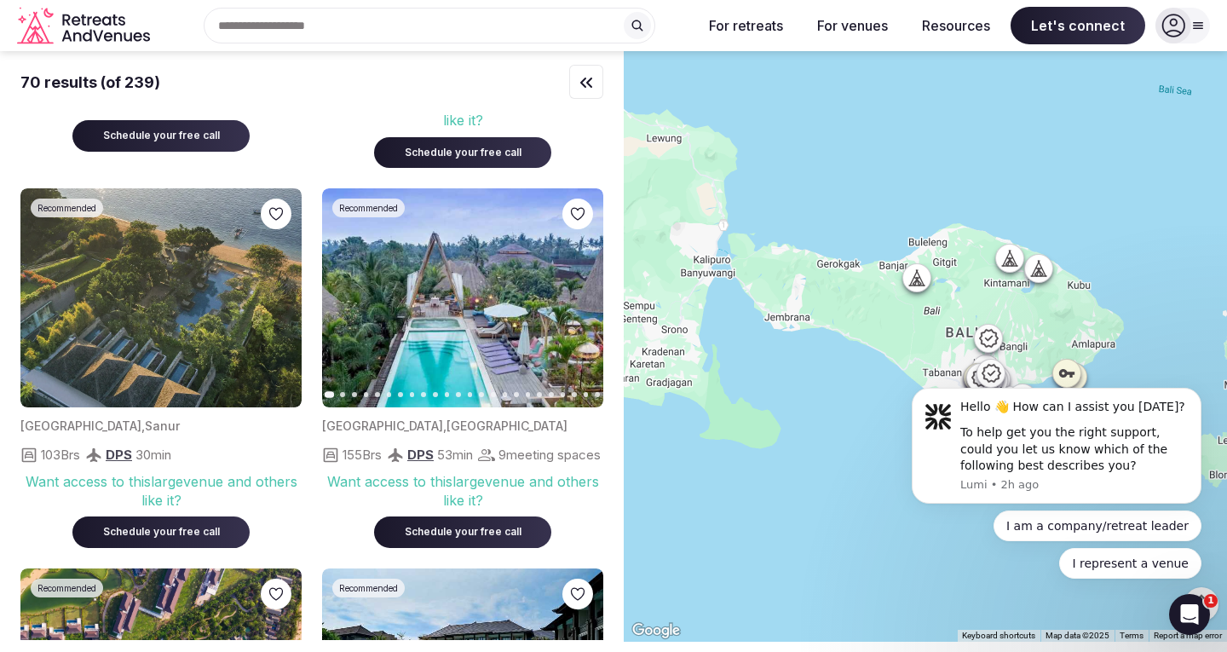
click at [97, 338] on img at bounding box center [160, 297] width 281 height 219
click at [177, 351] on img at bounding box center [160, 297] width 281 height 219
click at [184, 288] on img at bounding box center [160, 297] width 281 height 219
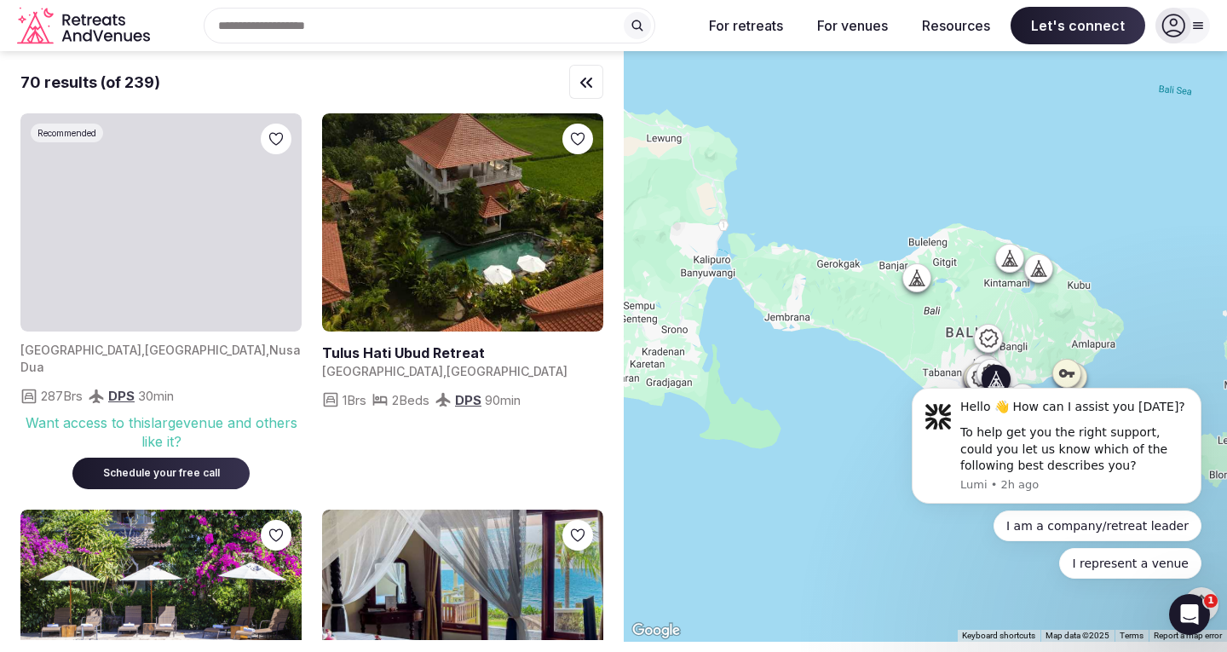
scroll to position [2301, 0]
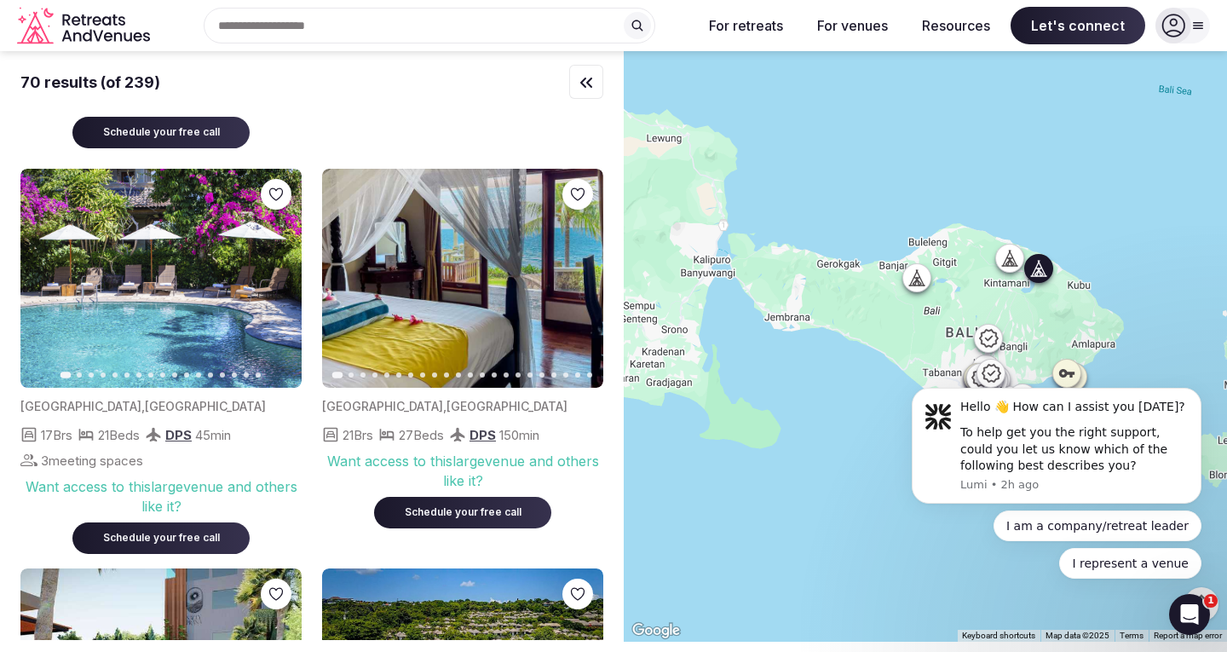
click at [579, 285] on icon "button" at bounding box center [580, 278] width 14 height 14
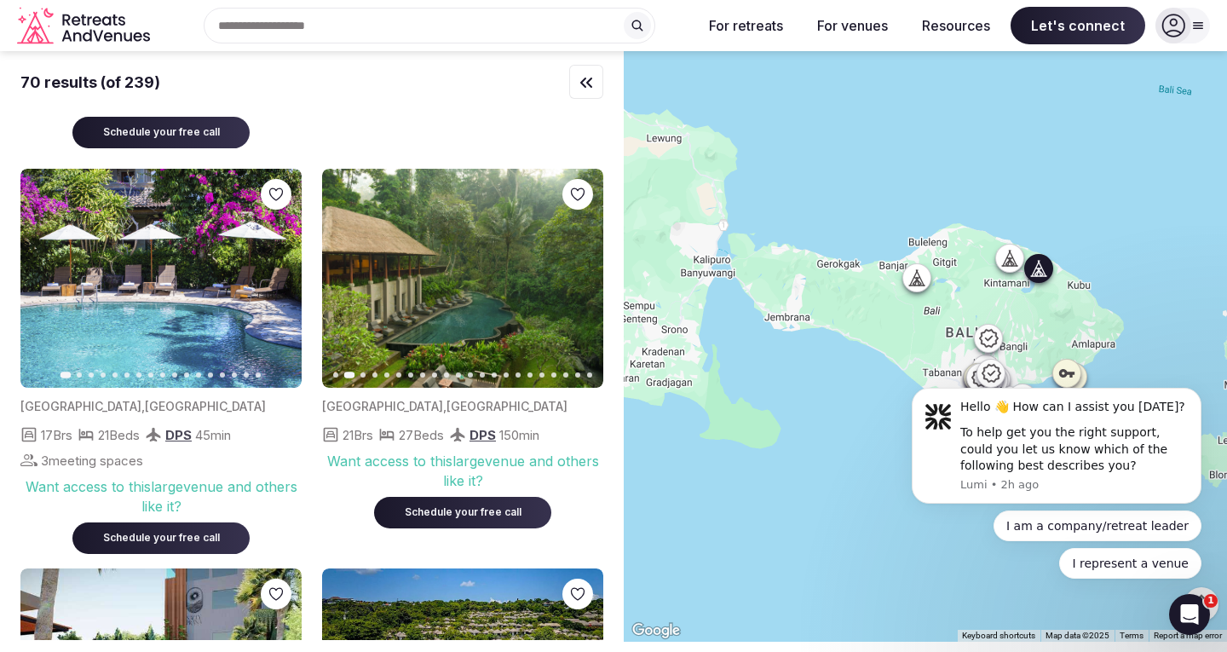
click at [458, 292] on img at bounding box center [462, 278] width 281 height 219
click at [463, 353] on img at bounding box center [462, 278] width 281 height 219
click at [575, 285] on icon "button" at bounding box center [580, 278] width 14 height 14
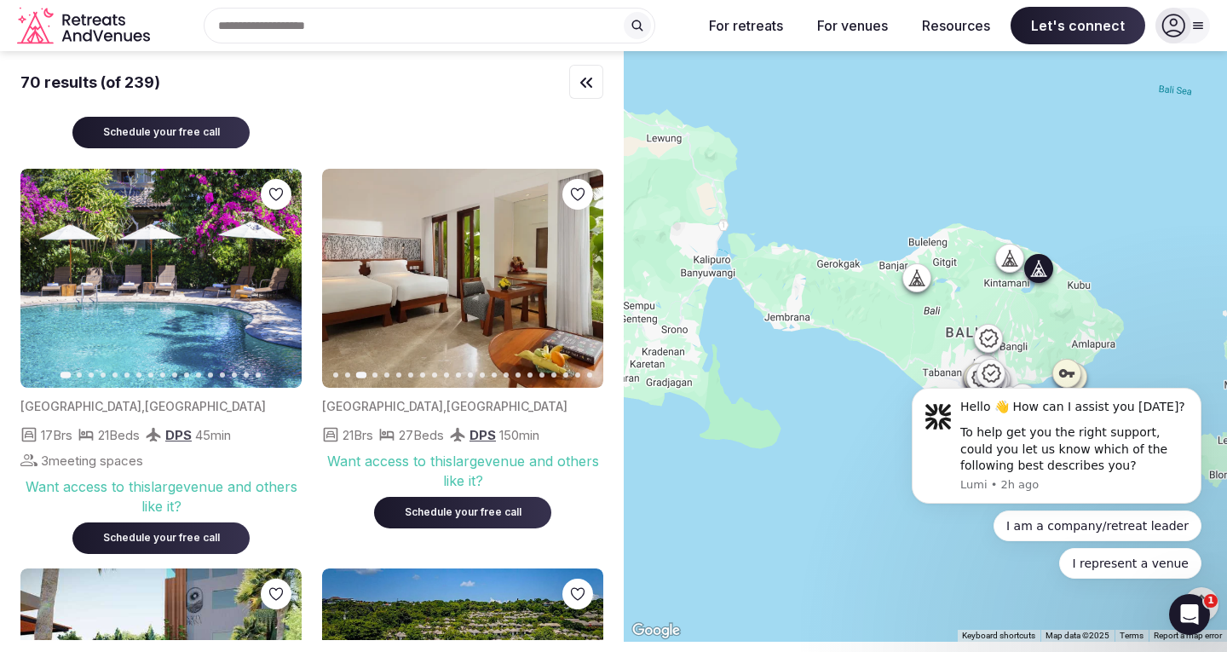
click at [576, 285] on icon "button" at bounding box center [580, 278] width 14 height 14
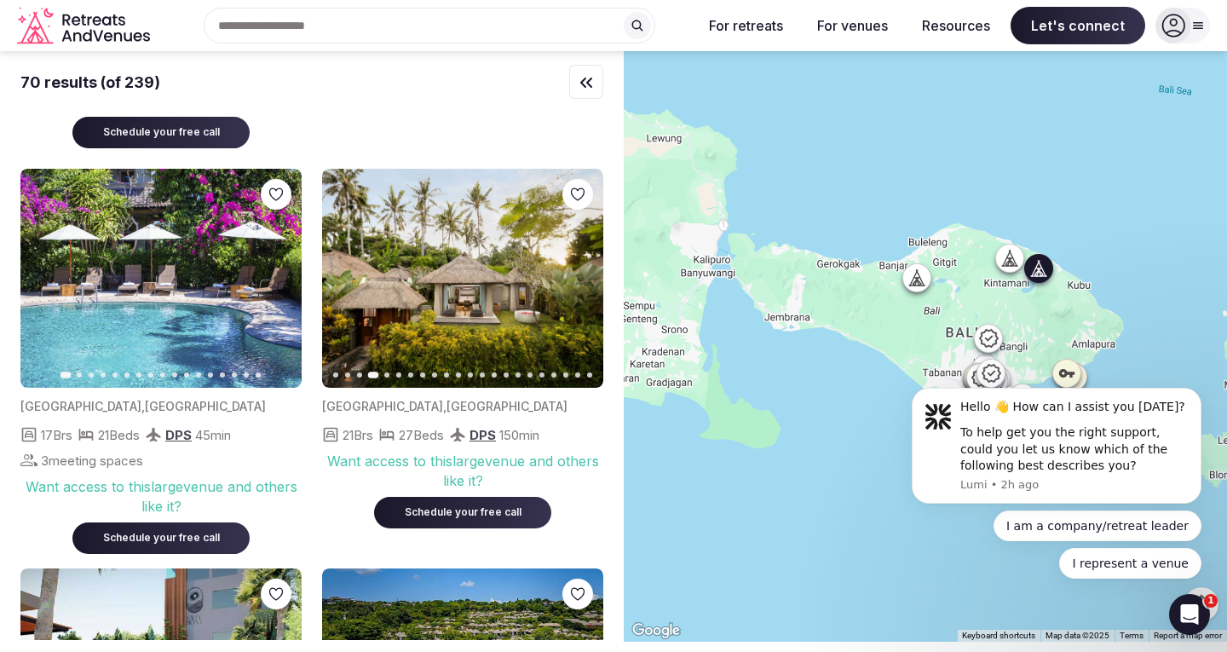
click at [576, 285] on icon "button" at bounding box center [580, 278] width 14 height 14
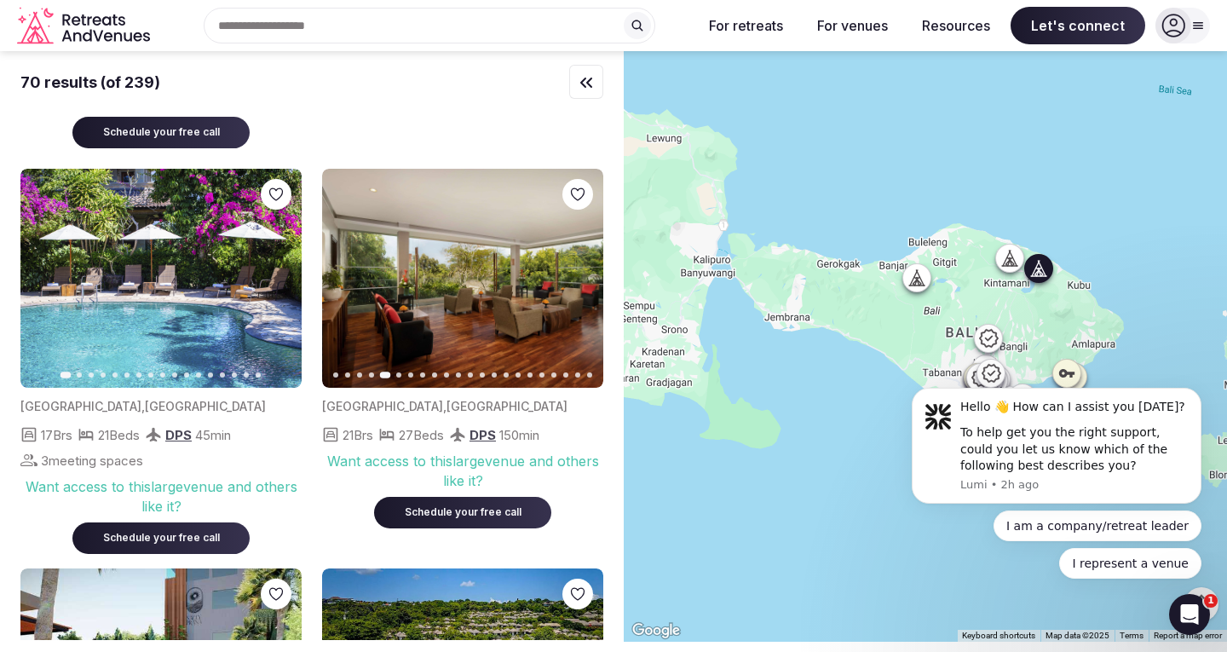
click at [576, 285] on icon "button" at bounding box center [580, 278] width 14 height 14
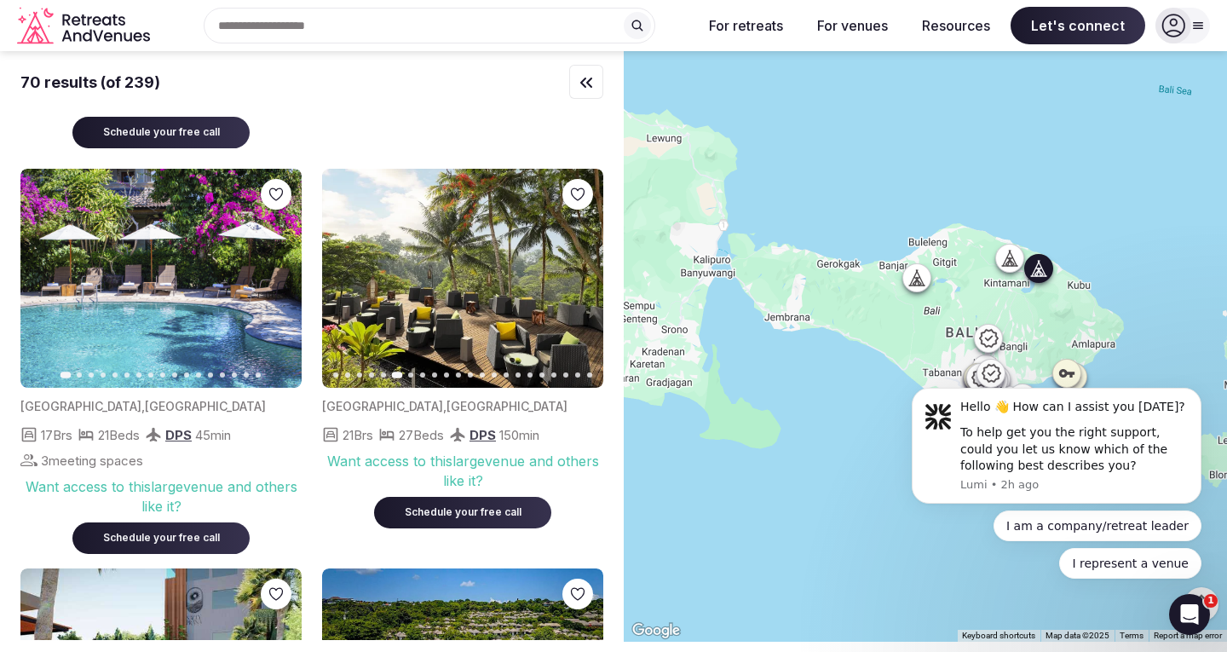
click at [577, 285] on icon "button" at bounding box center [580, 278] width 14 height 14
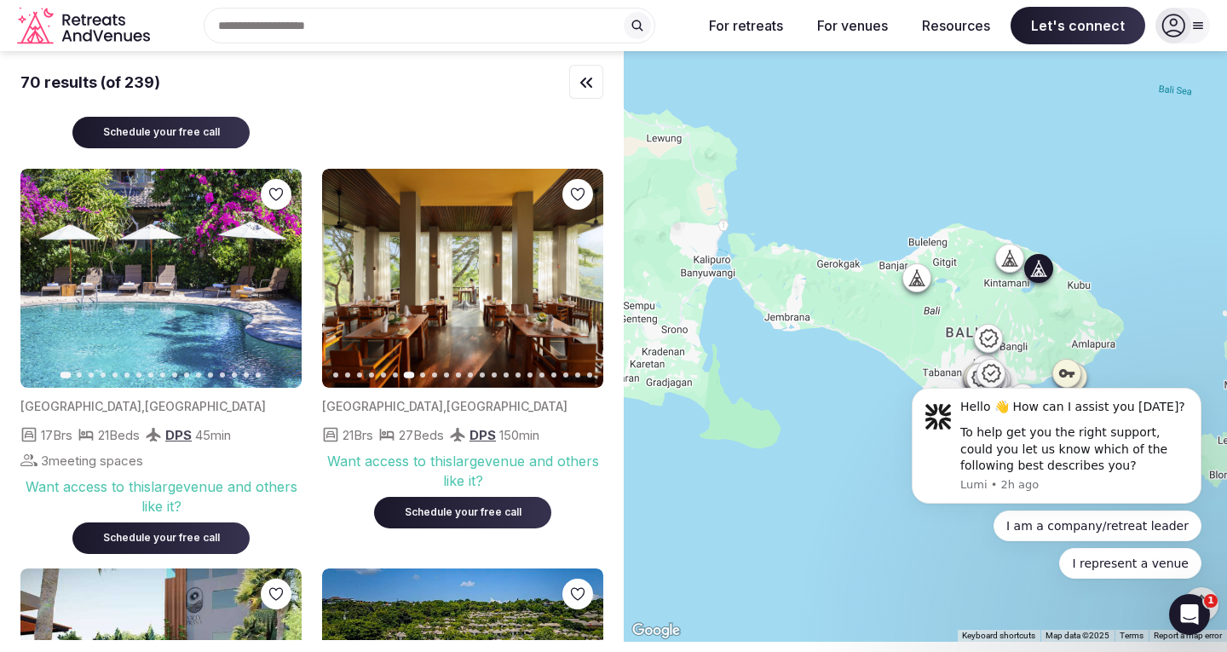
click at [577, 285] on icon "button" at bounding box center [580, 278] width 14 height 14
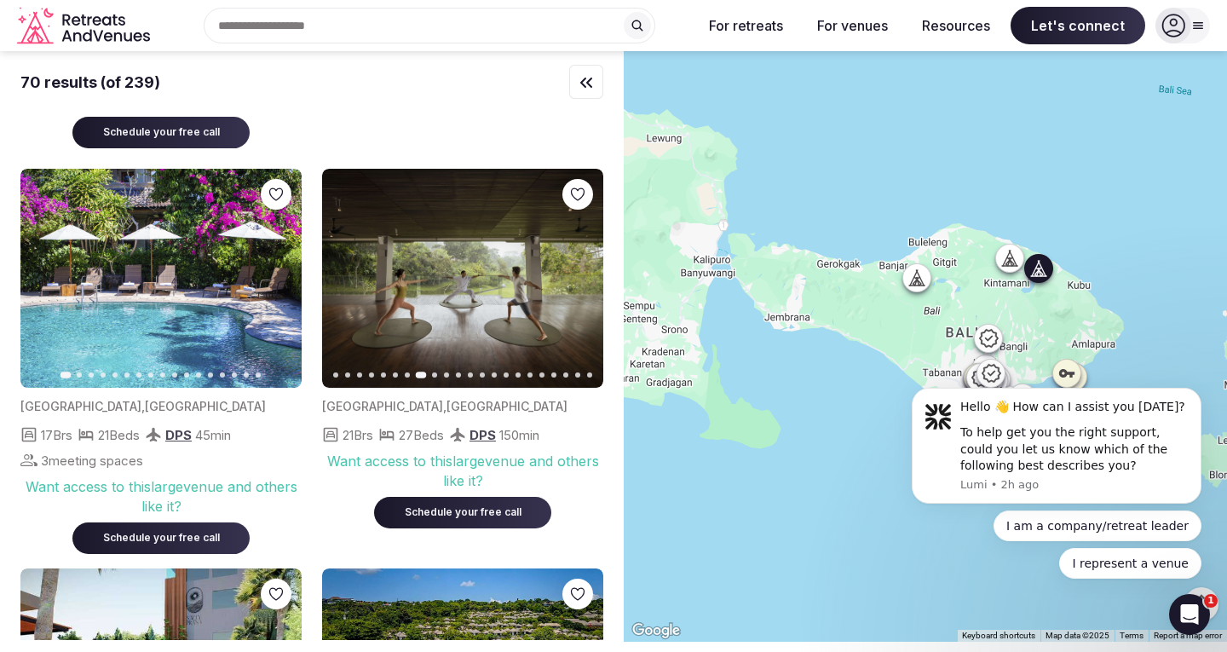
click at [577, 285] on icon "button" at bounding box center [580, 278] width 14 height 14
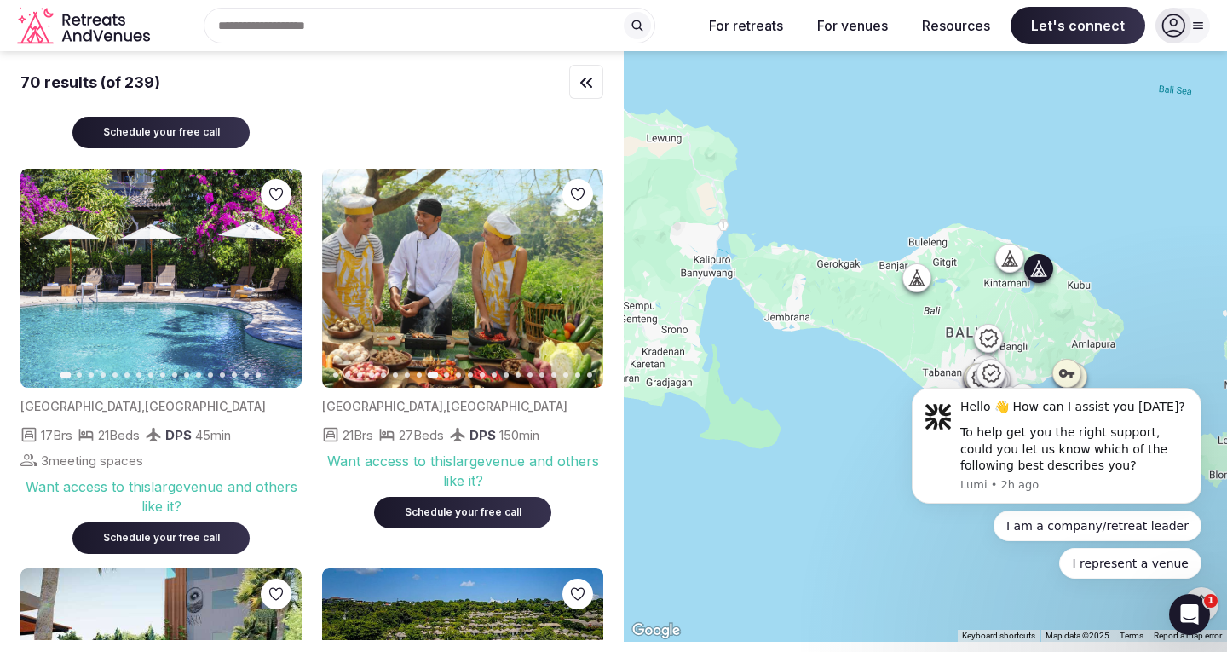
click at [577, 285] on icon "button" at bounding box center [580, 278] width 14 height 14
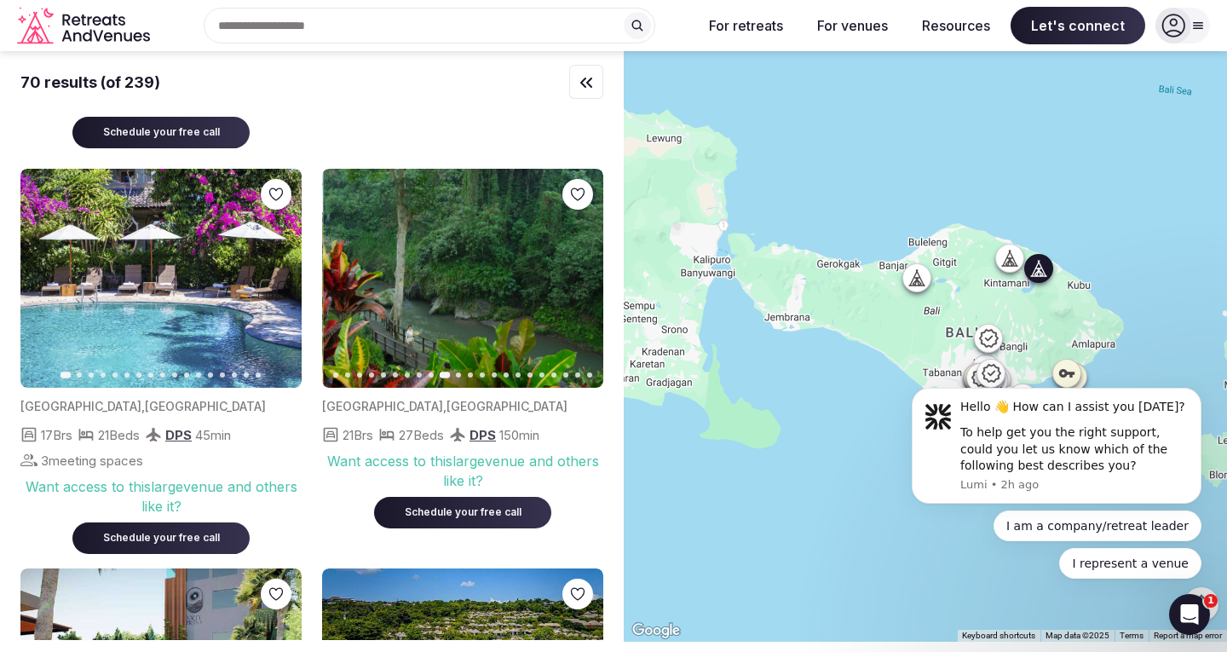
click at [577, 285] on icon "button" at bounding box center [580, 278] width 14 height 14
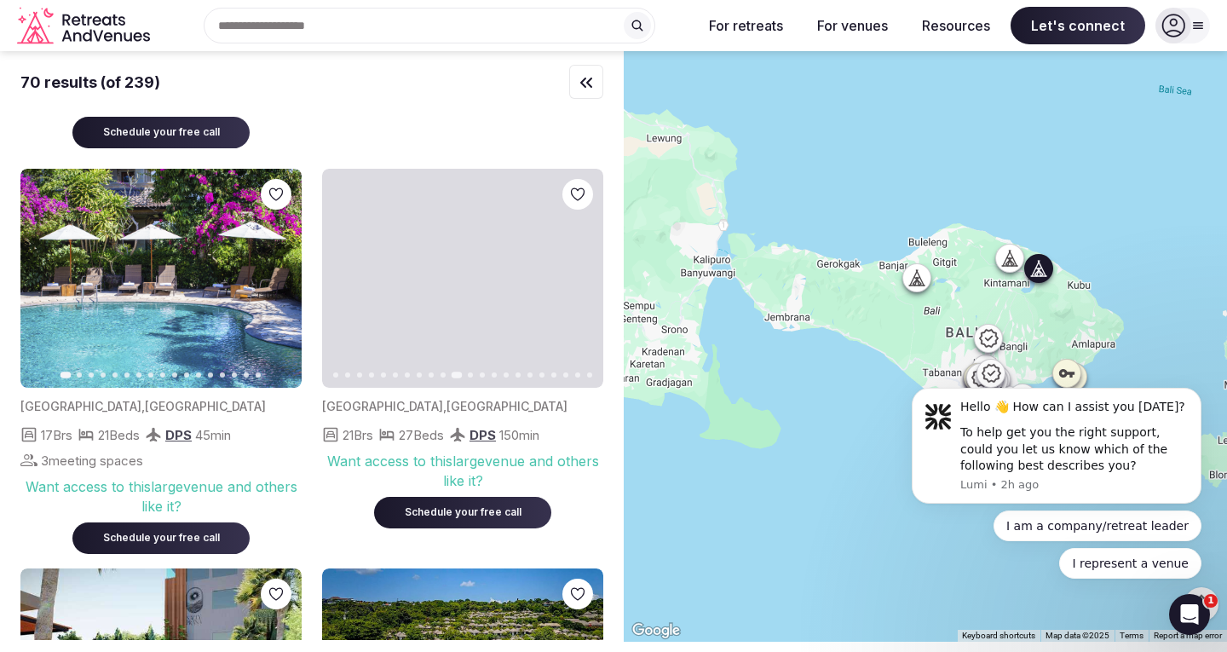
click at [577, 285] on icon "button" at bounding box center [580, 278] width 14 height 14
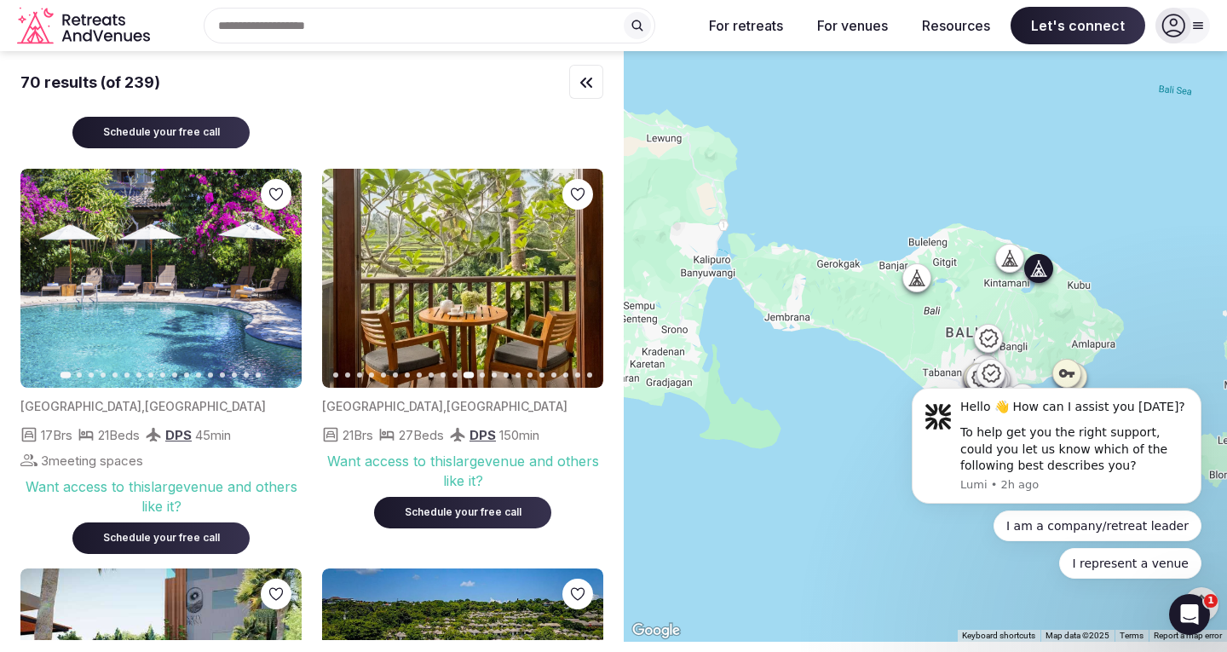
click at [577, 285] on icon "button" at bounding box center [580, 278] width 14 height 14
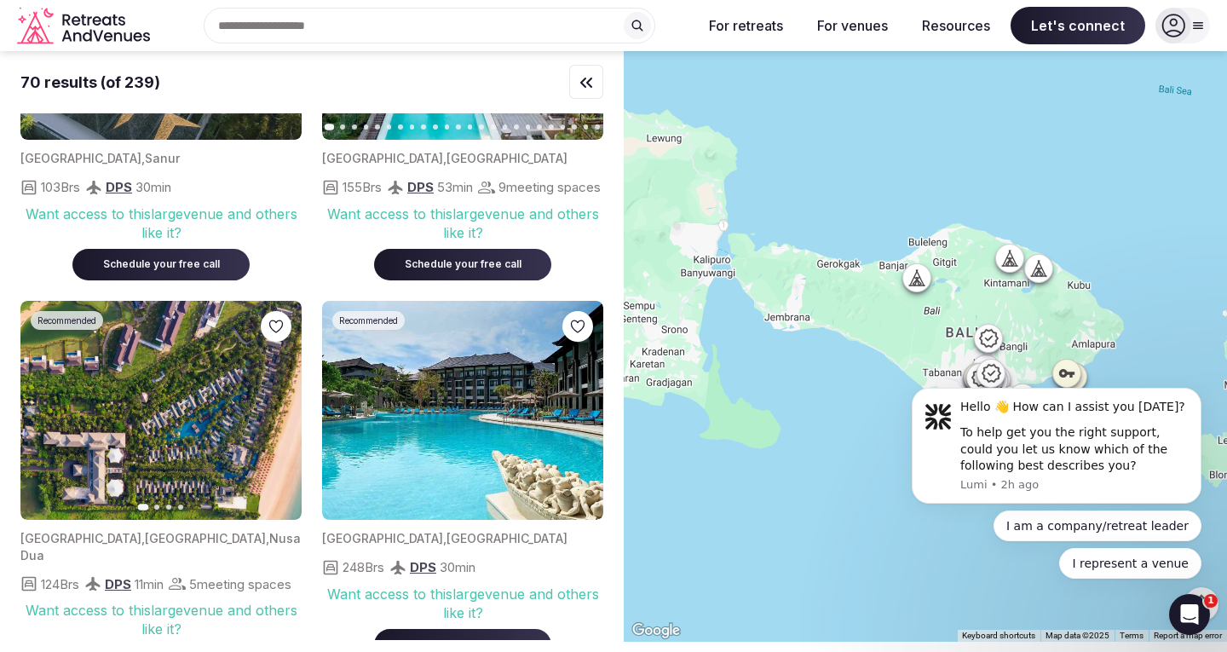
scroll to position [1108, 0]
